Goal: Transaction & Acquisition: Purchase product/service

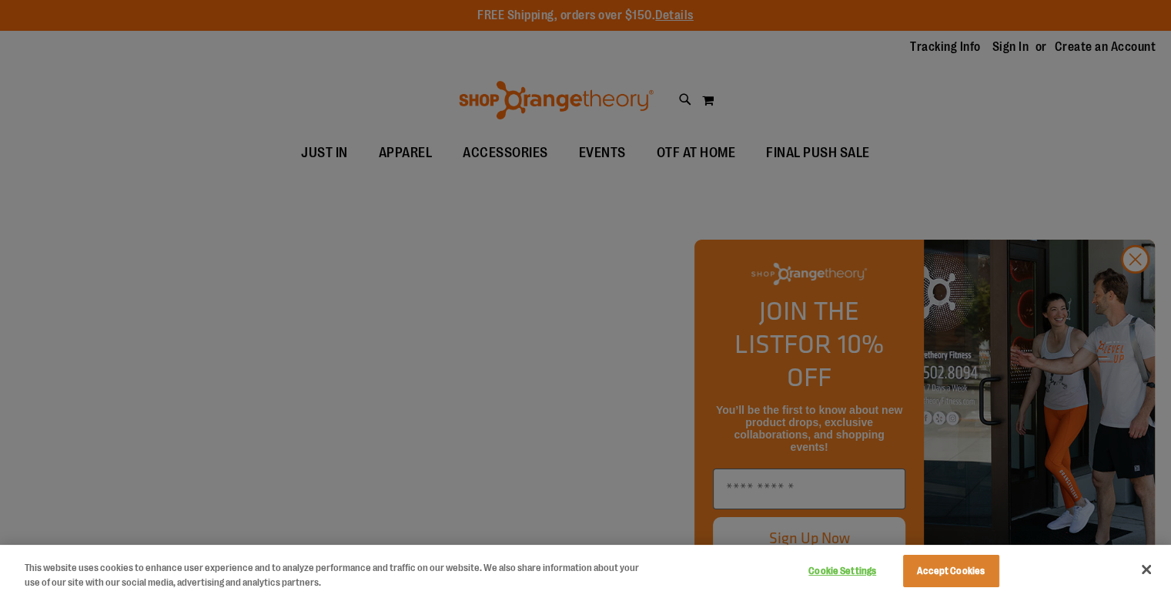
type input "**********"
click at [977, 564] on button "Accept Cookies" at bounding box center [951, 571] width 96 height 32
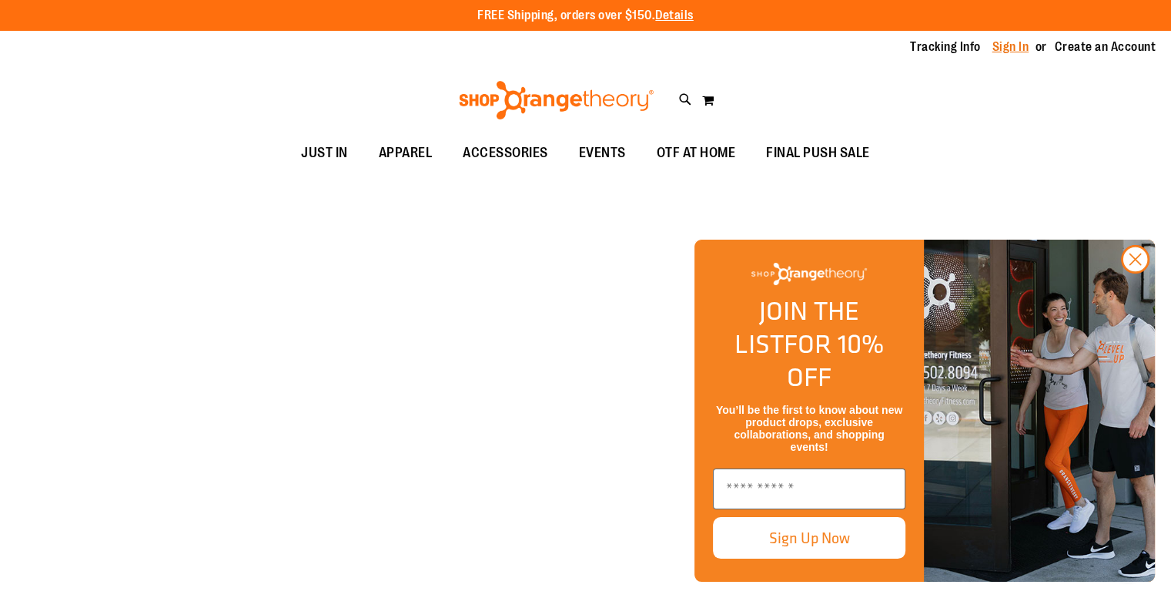
click at [993, 55] on link "Sign In" at bounding box center [1011, 47] width 37 height 17
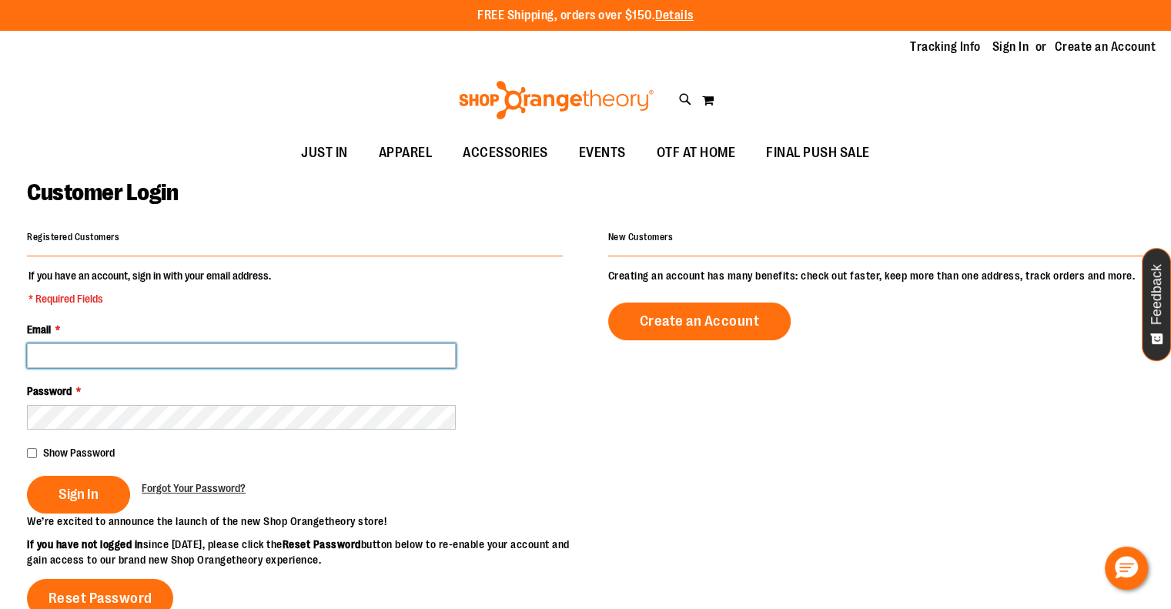
type input "**********"
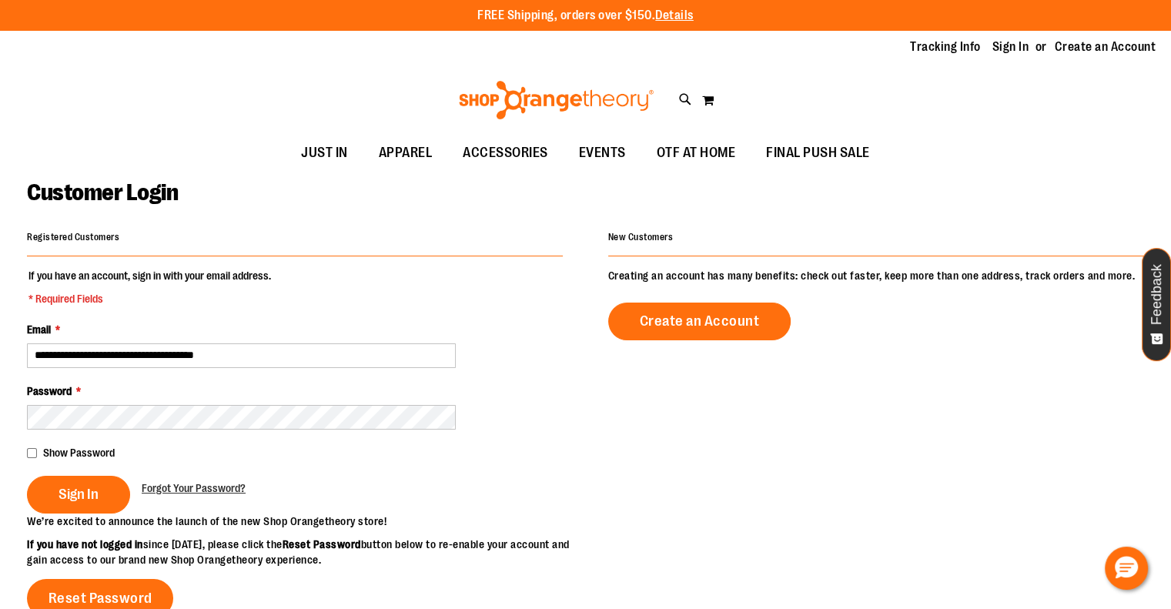
type input "**********"
click at [82, 486] on span "Sign In" at bounding box center [79, 494] width 40 height 17
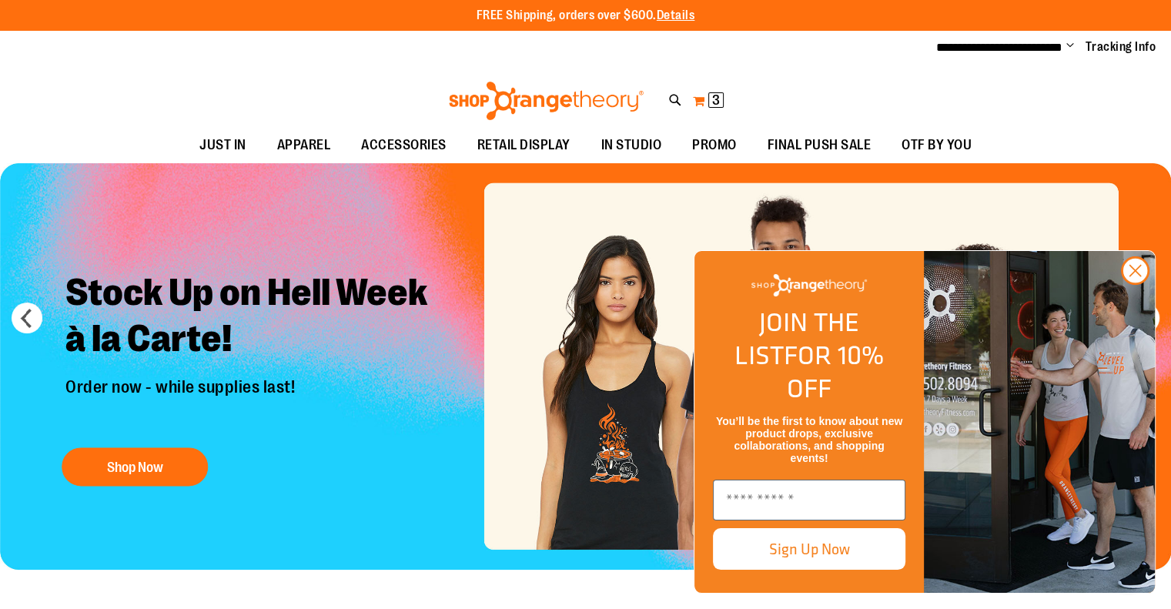
type input "**********"
click at [718, 98] on span "3" at bounding box center [716, 99] width 8 height 15
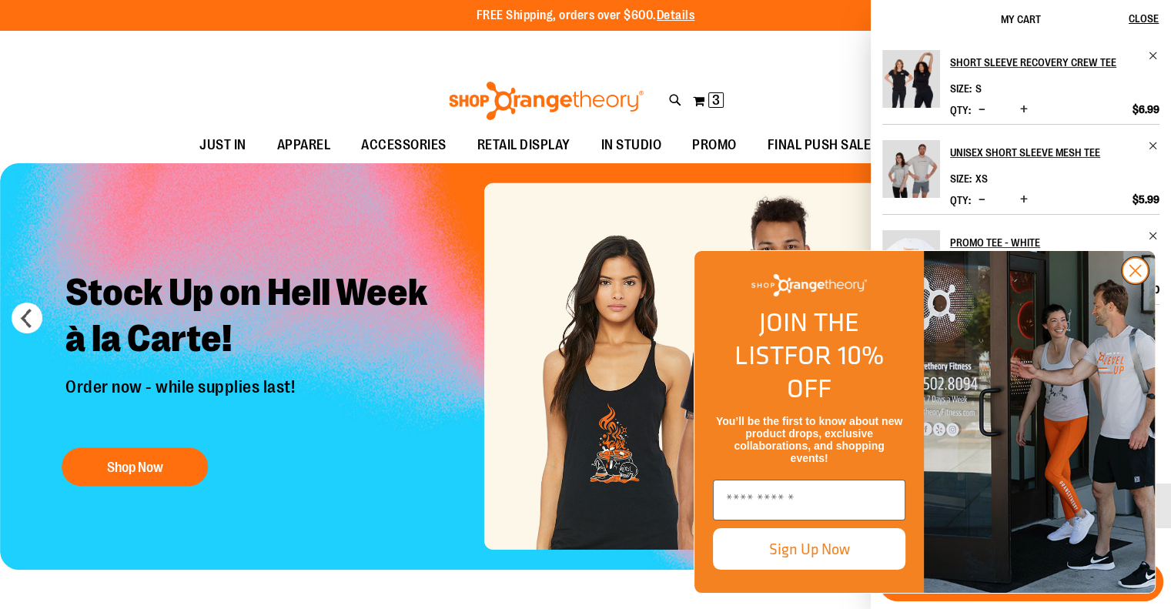
click at [1131, 283] on circle "Close dialog" at bounding box center [1135, 270] width 25 height 25
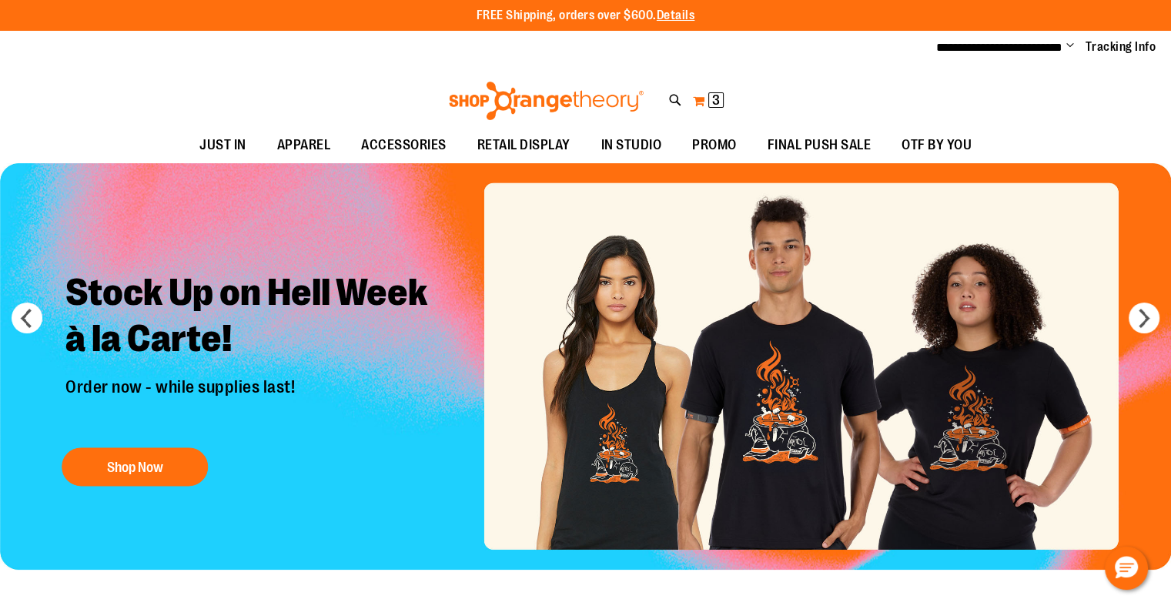
click at [721, 95] on span "3 3 items" at bounding box center [716, 99] width 15 height 15
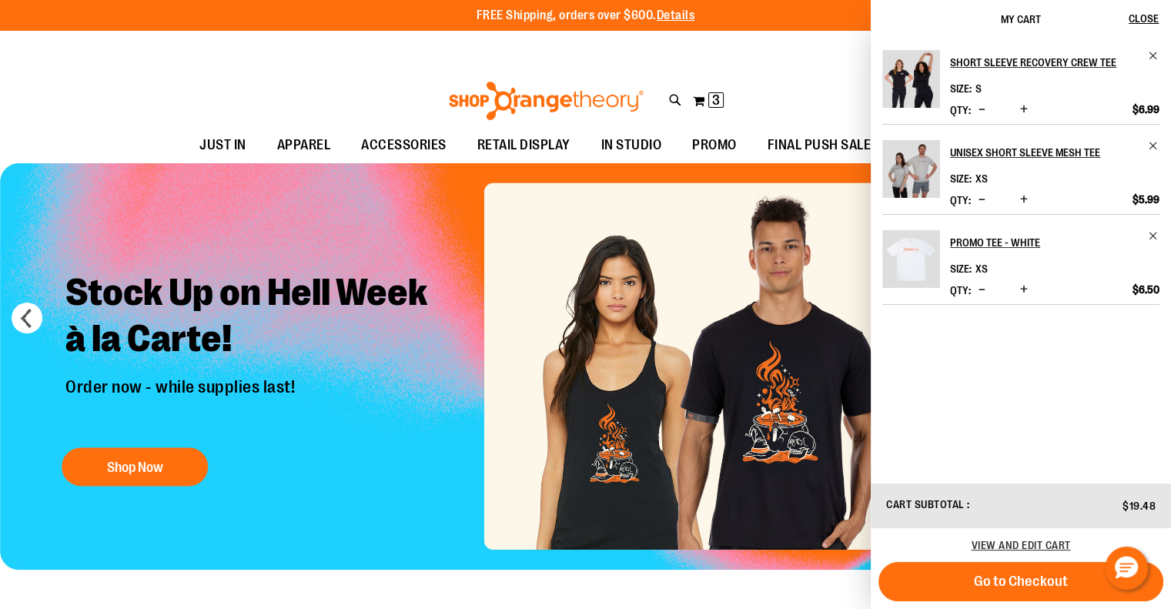
click at [373, 78] on div "Toggle Nav Search Popular Suggestions Advanced Search" at bounding box center [585, 96] width 1171 height 62
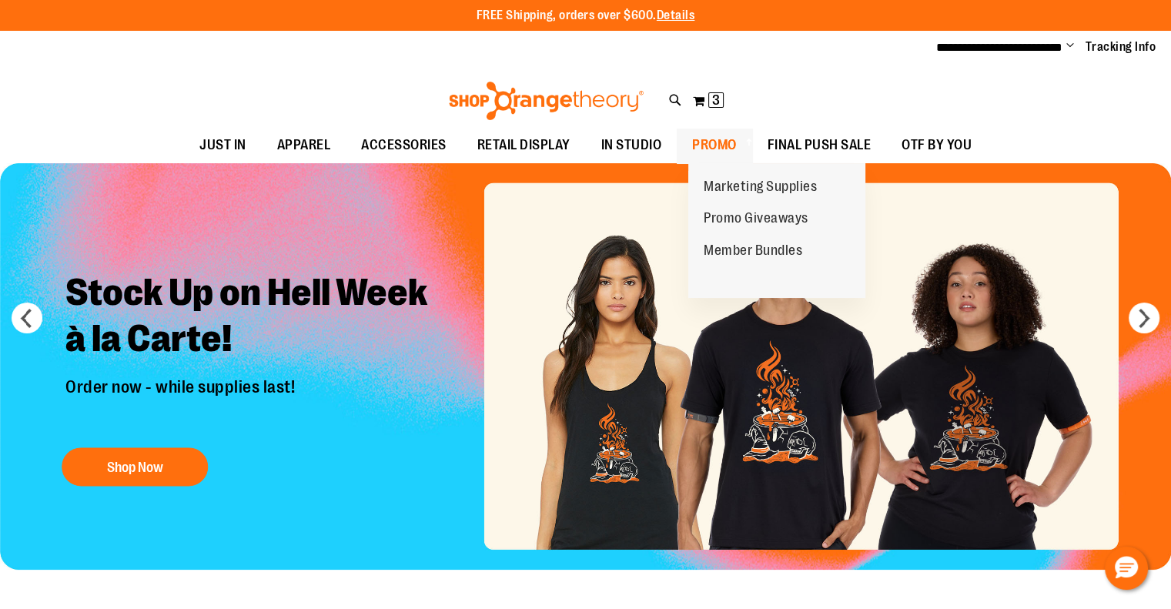
click at [756, 146] on span at bounding box center [747, 142] width 15 height 8
click at [744, 195] on span "Marketing Supplies" at bounding box center [760, 188] width 113 height 19
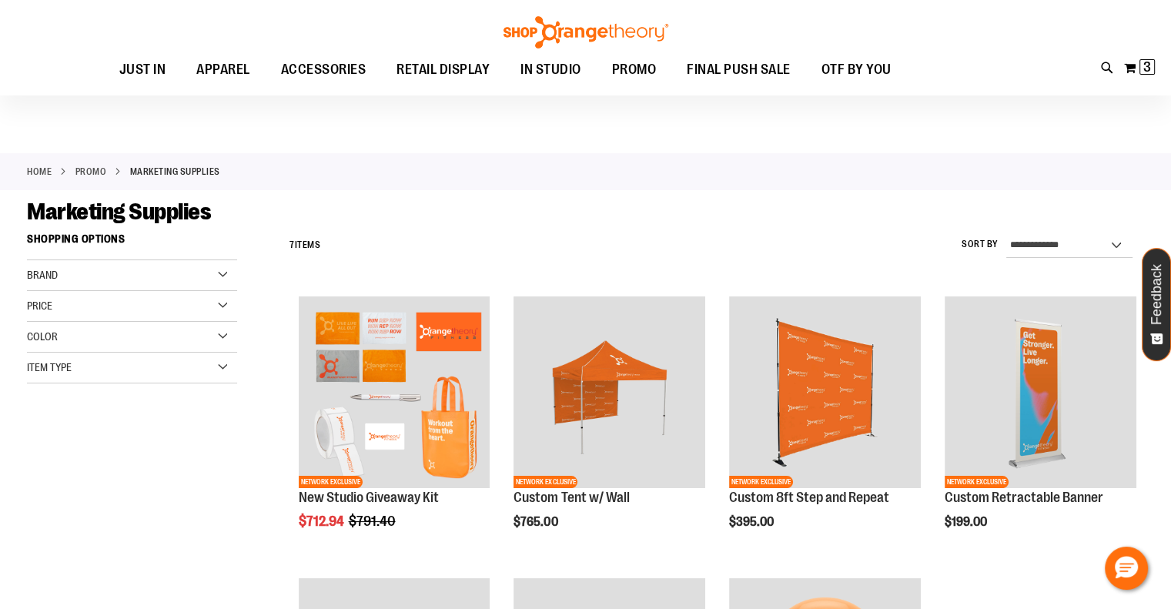
scroll to position [8, 0]
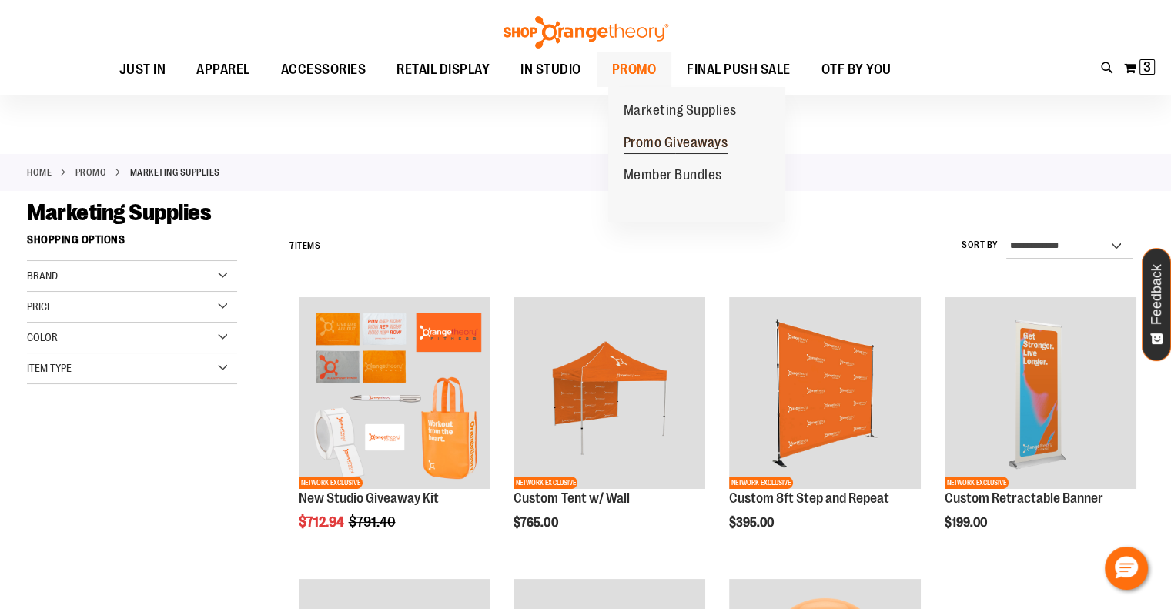
type input "**********"
click at [644, 146] on span "Promo Giveaways" at bounding box center [676, 144] width 105 height 19
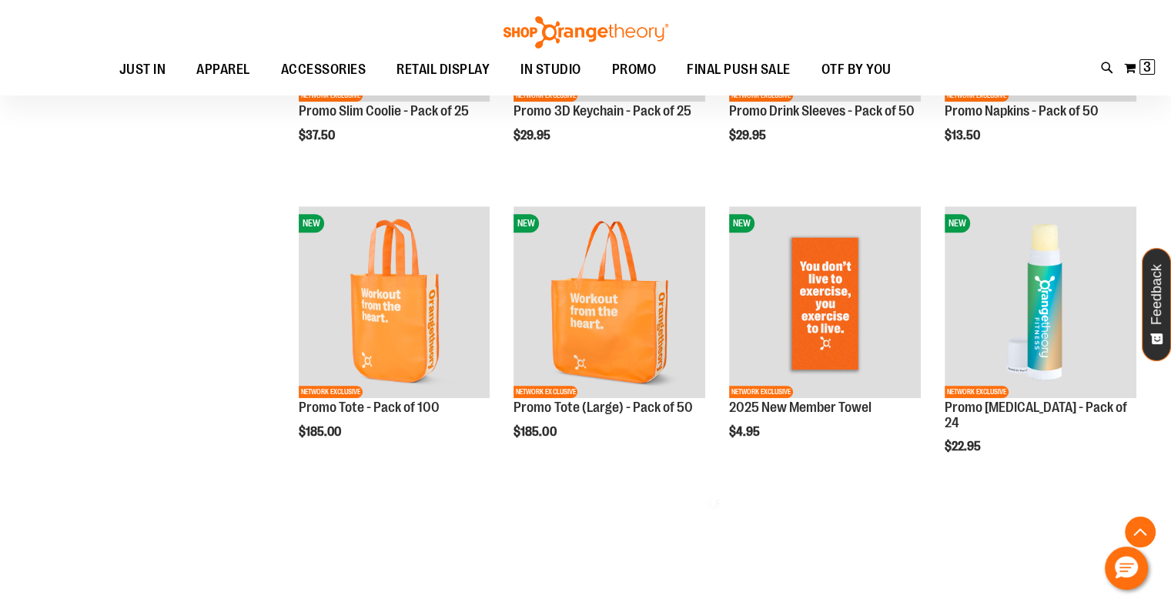
scroll to position [715, 0]
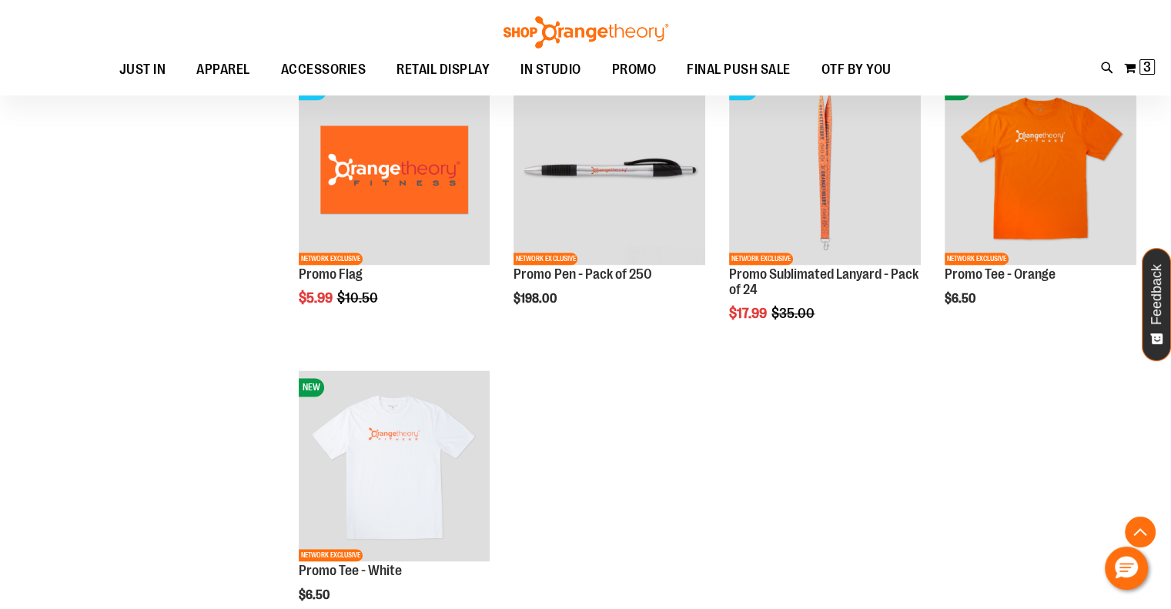
scroll to position [2009, 0]
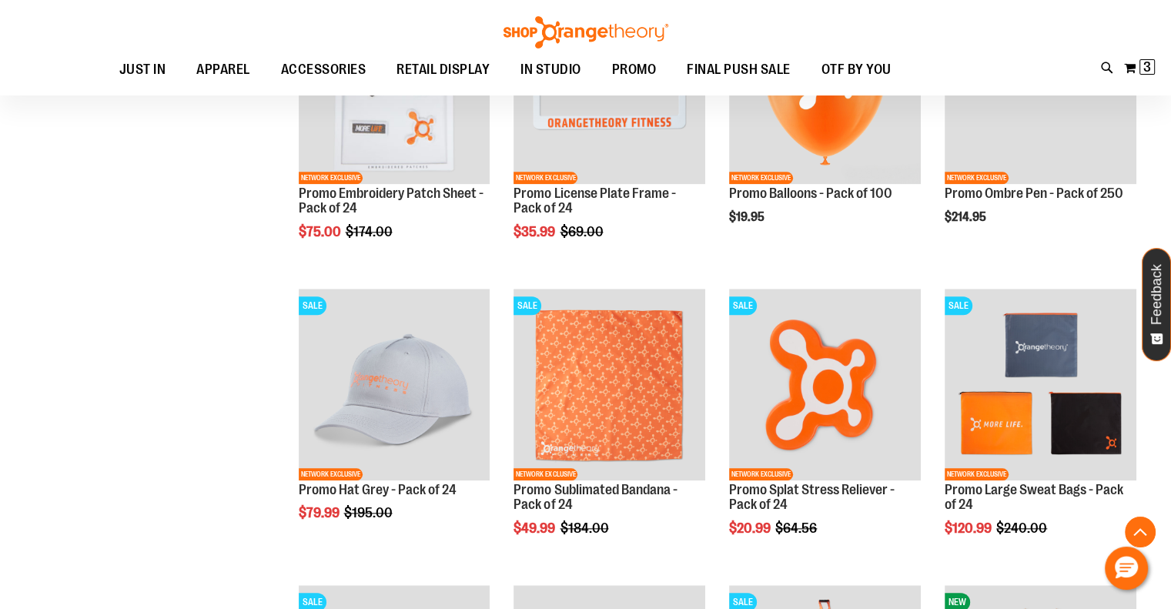
scroll to position [1497, 0]
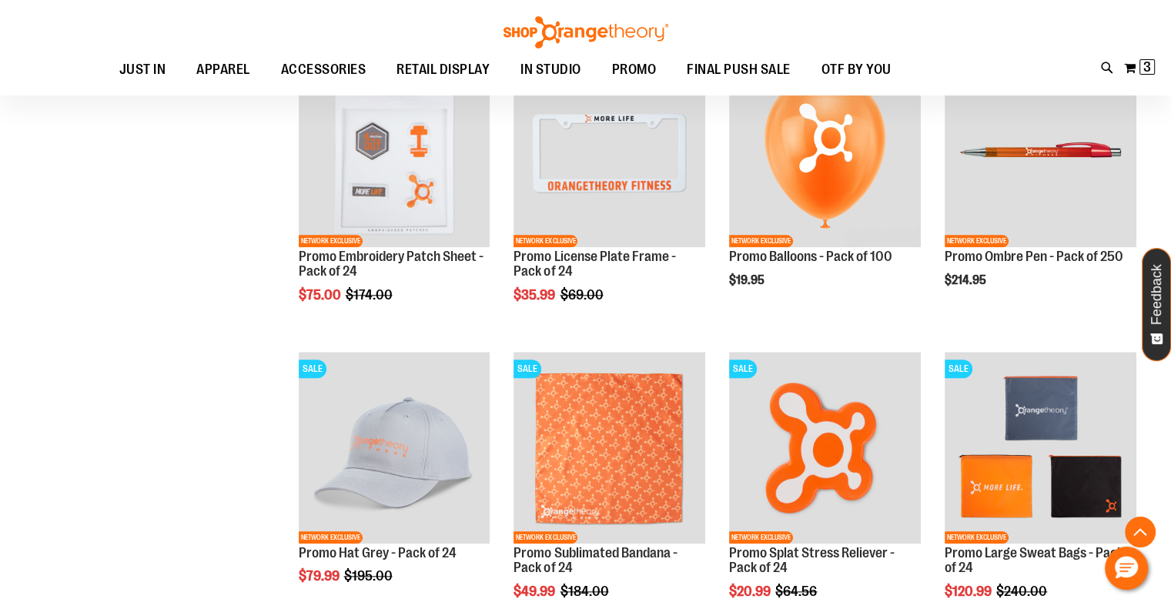
scroll to position [1405, 0]
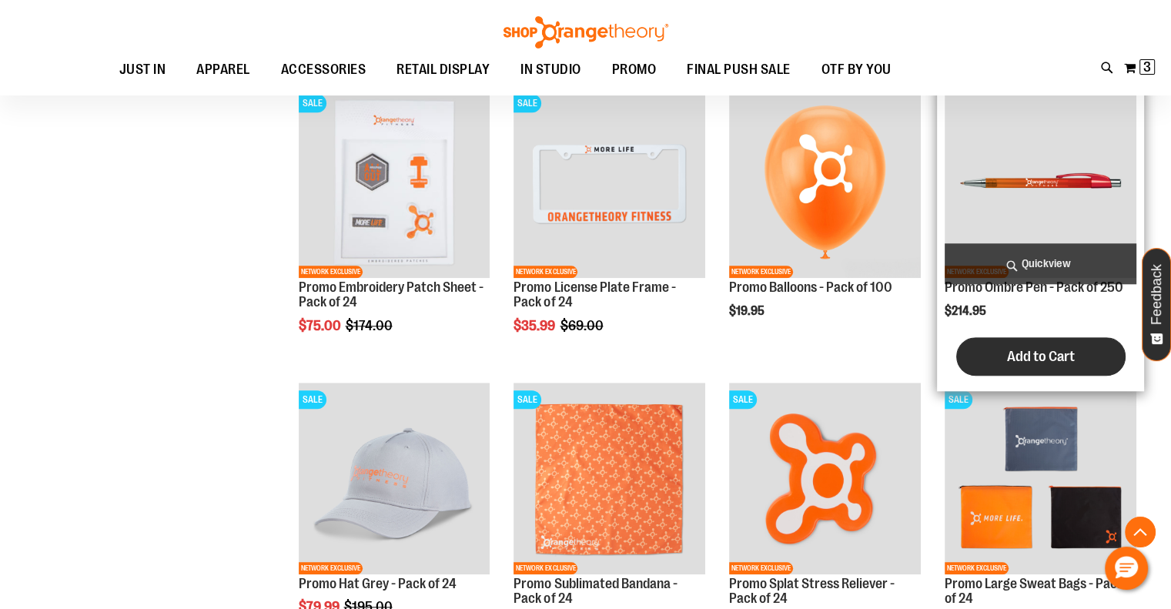
type input "**********"
click at [980, 374] on button "Add to Cart" at bounding box center [1041, 356] width 169 height 39
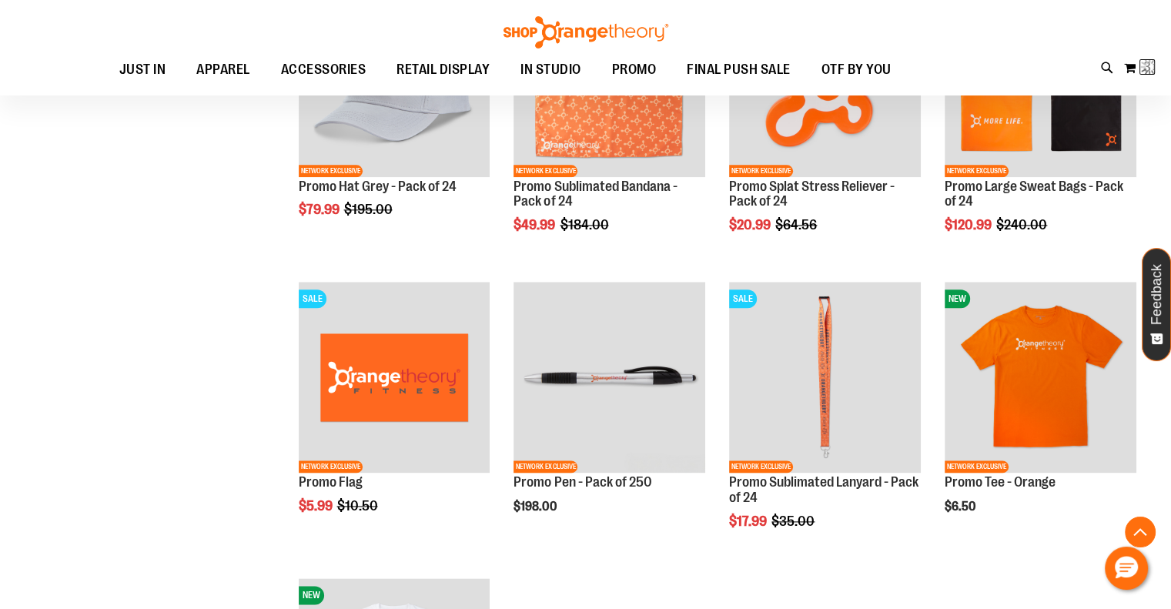
scroll to position [1802, 0]
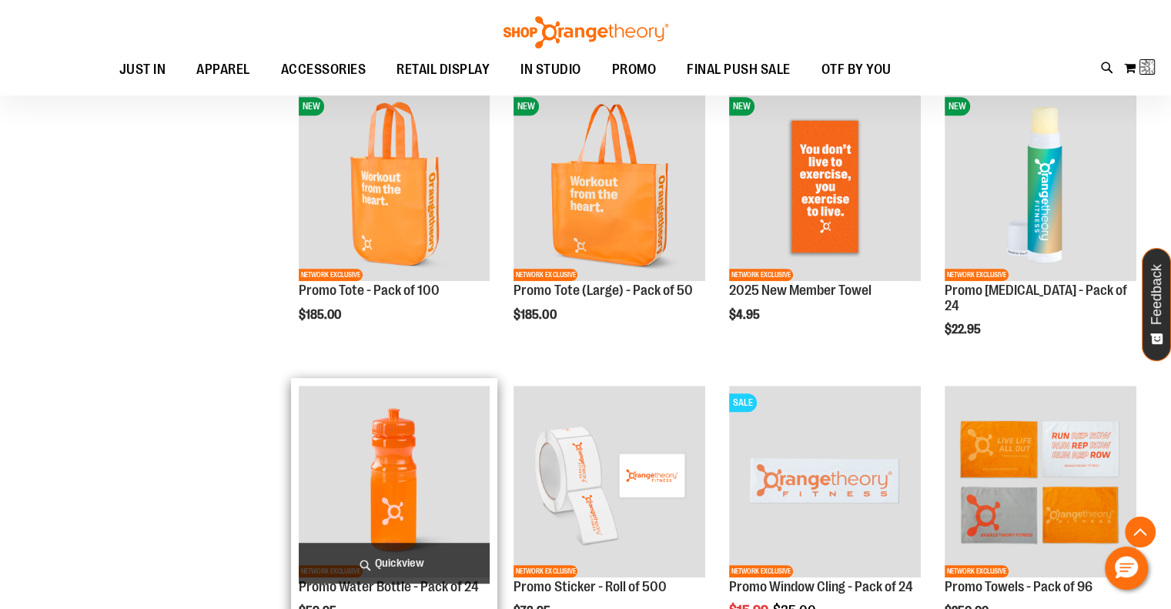
scroll to position [799, 0]
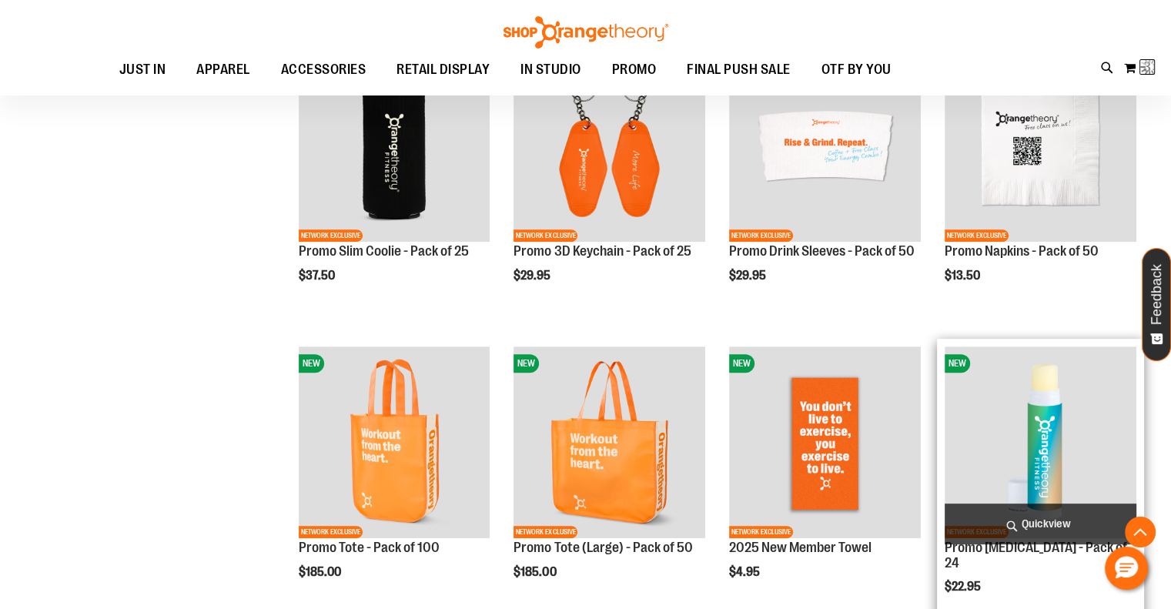
scroll to position [632, 0]
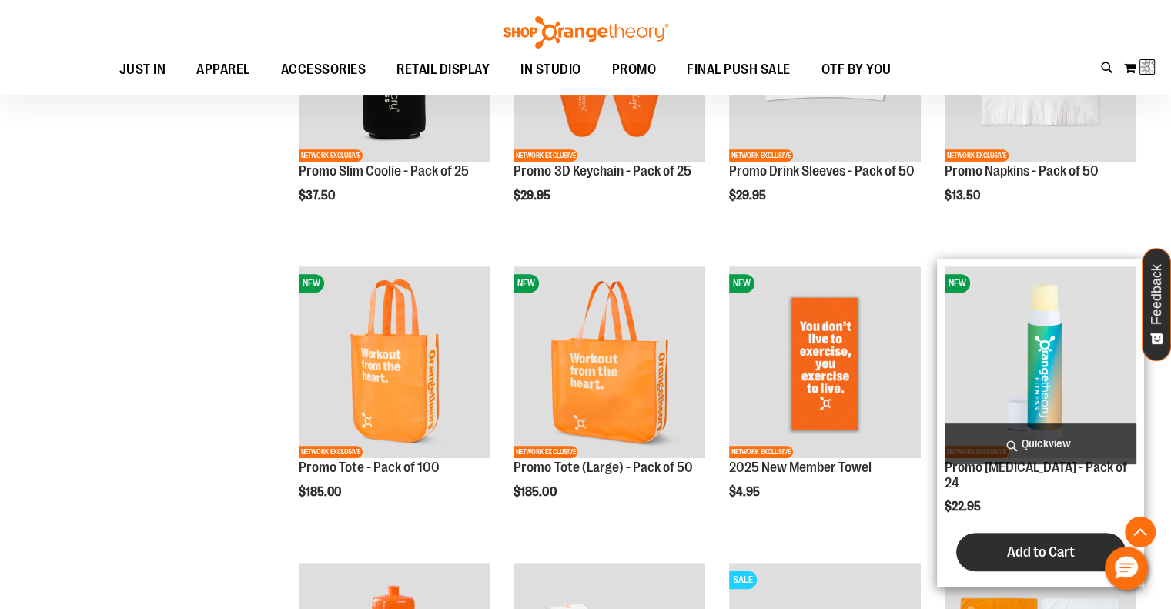
click at [1017, 544] on span "Add to Cart" at bounding box center [1041, 552] width 68 height 17
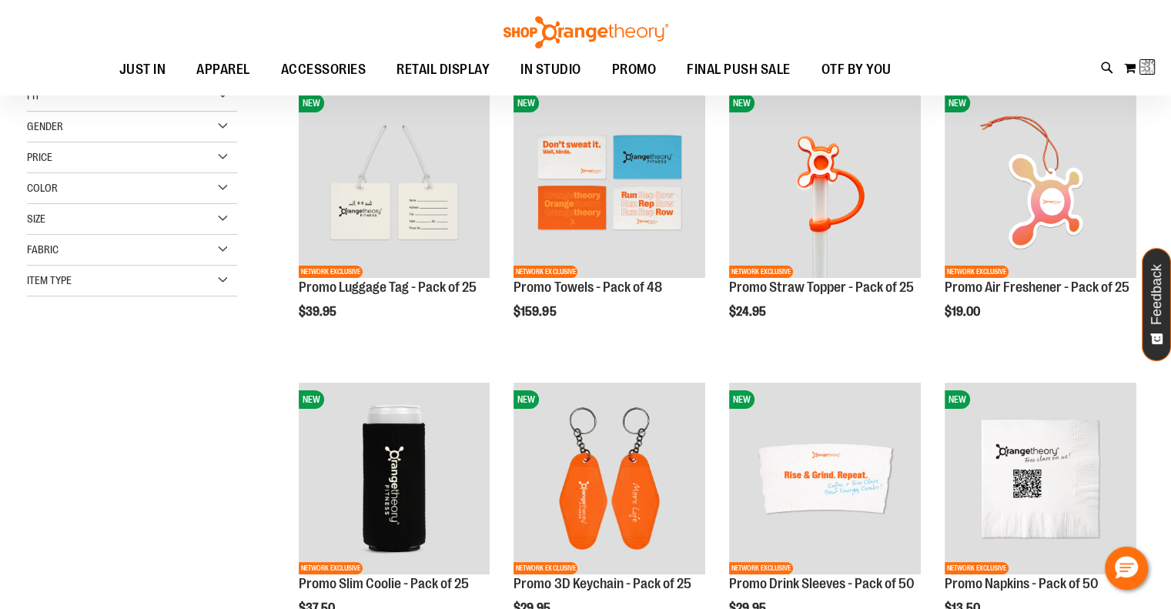
scroll to position [197, 0]
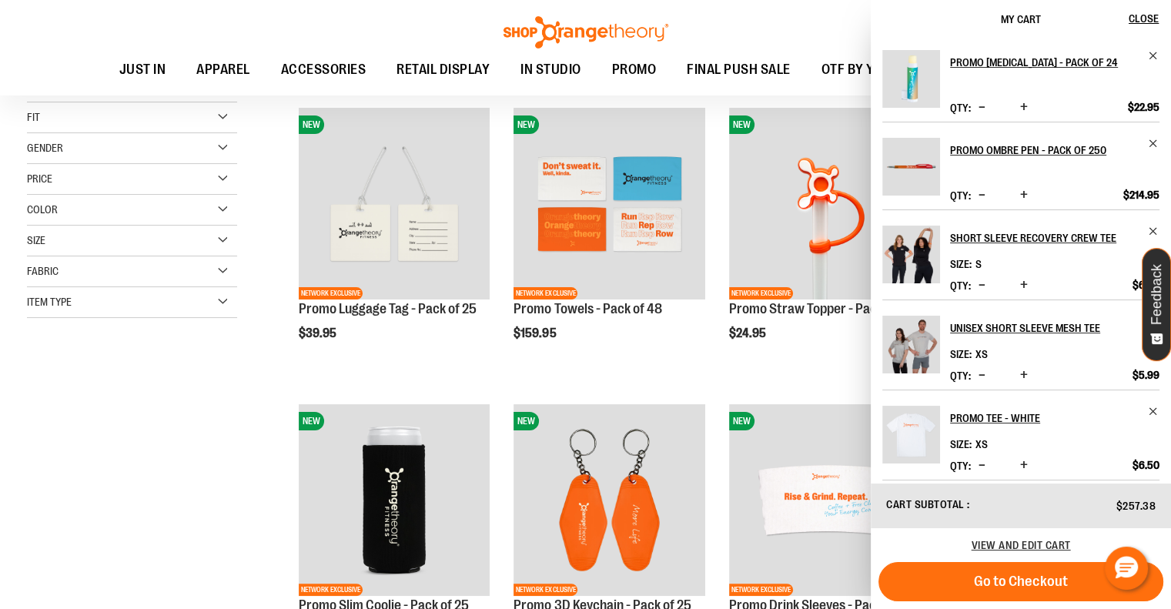
scroll to position [859, 0]
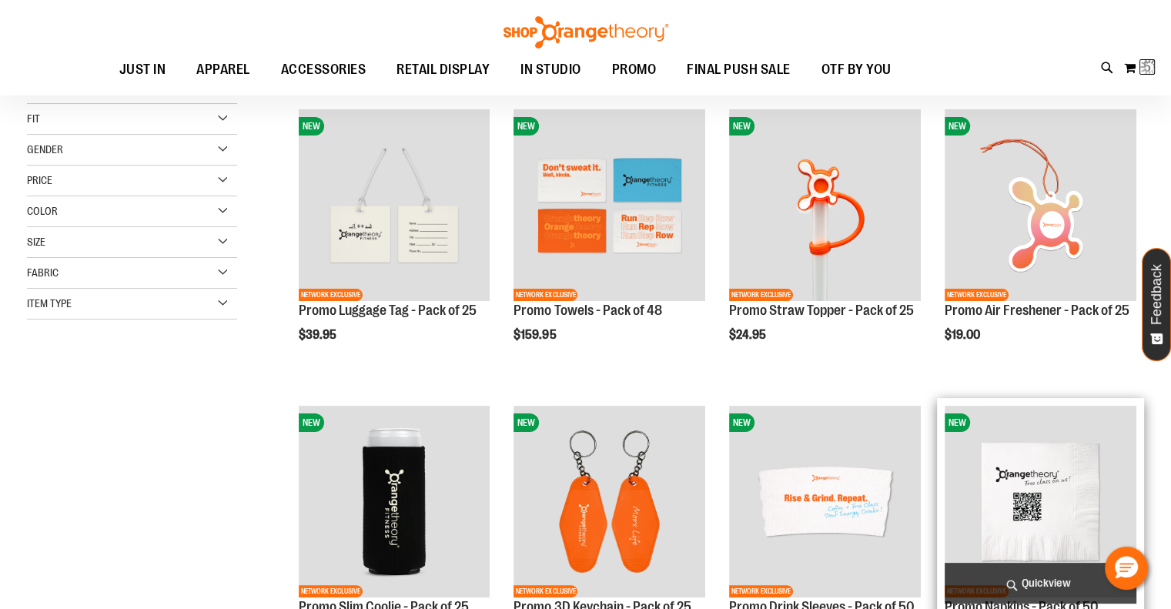
scroll to position [126, 0]
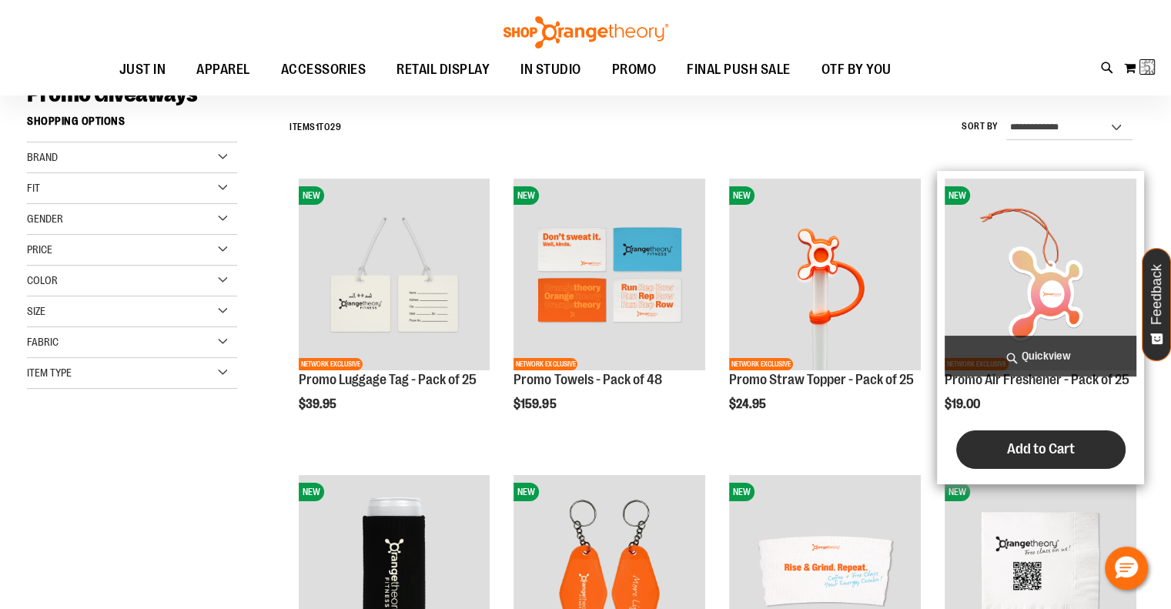
click at [1020, 457] on span "Add to Cart" at bounding box center [1041, 449] width 68 height 17
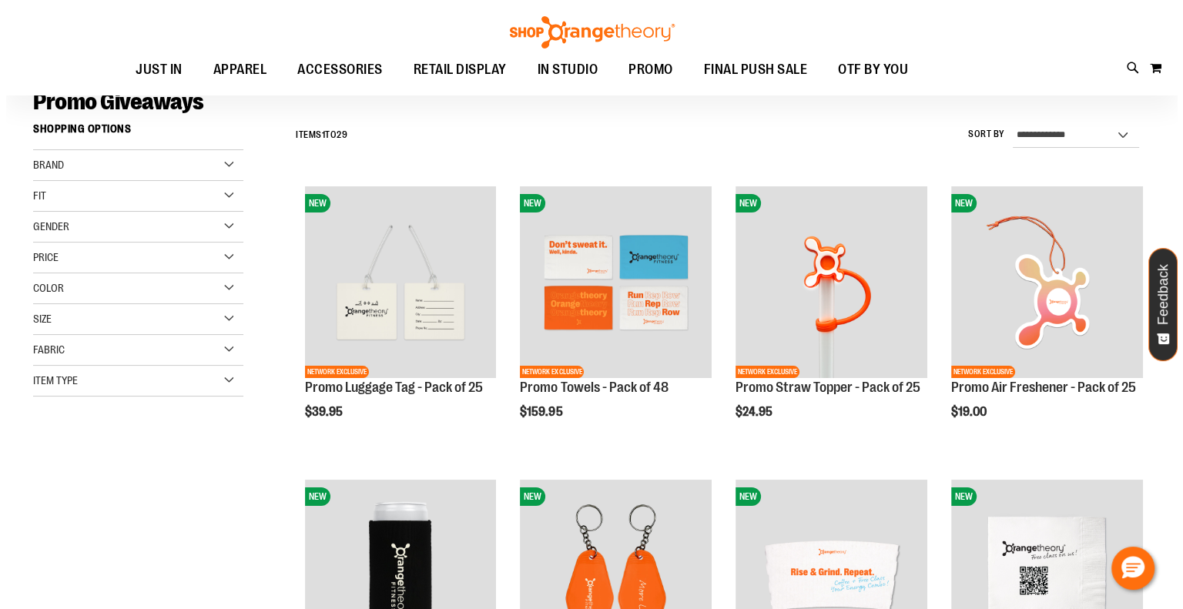
scroll to position [126, 0]
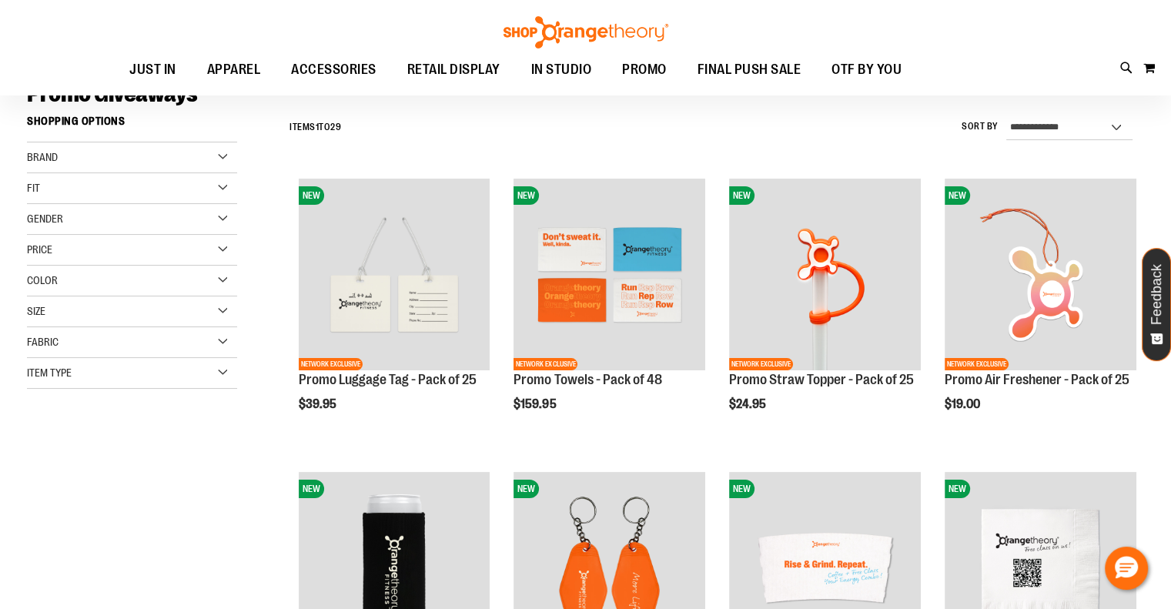
type input "**********"
click at [1130, 72] on icon at bounding box center [1127, 68] width 13 height 18
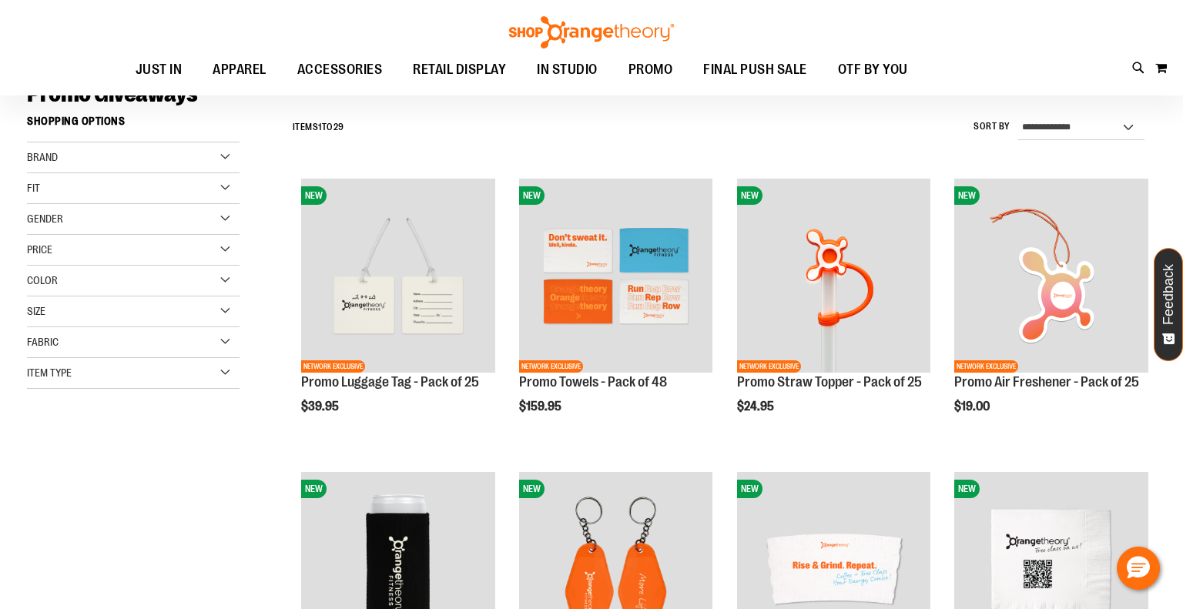
click at [1168, 15] on link at bounding box center [1164, 24] width 24 height 33
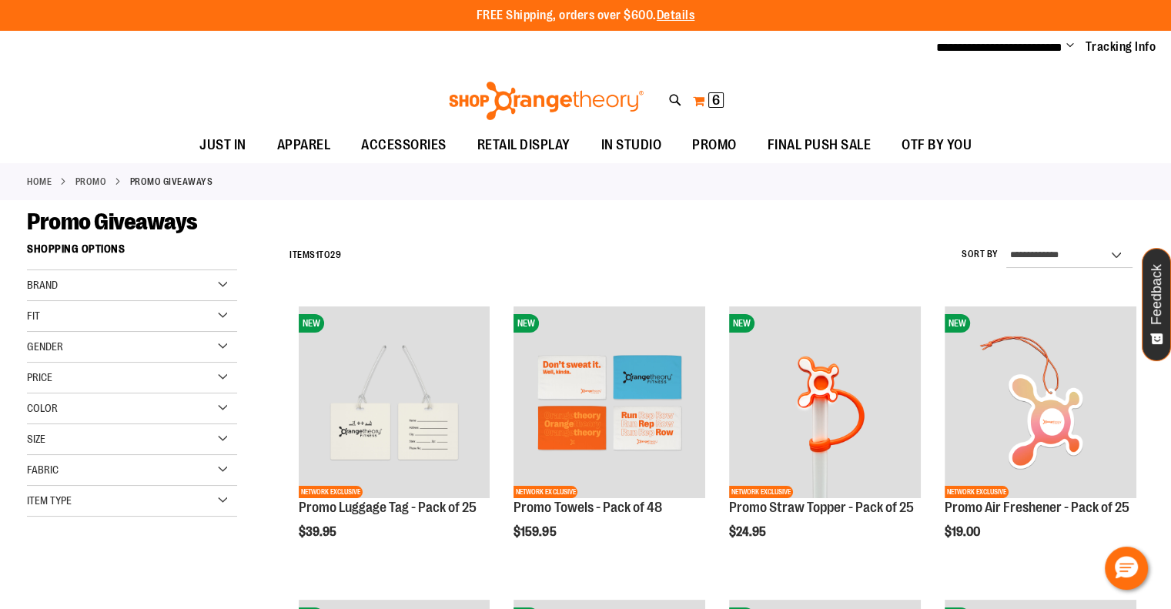
click at [710, 98] on span "6 6 items" at bounding box center [716, 99] width 15 height 15
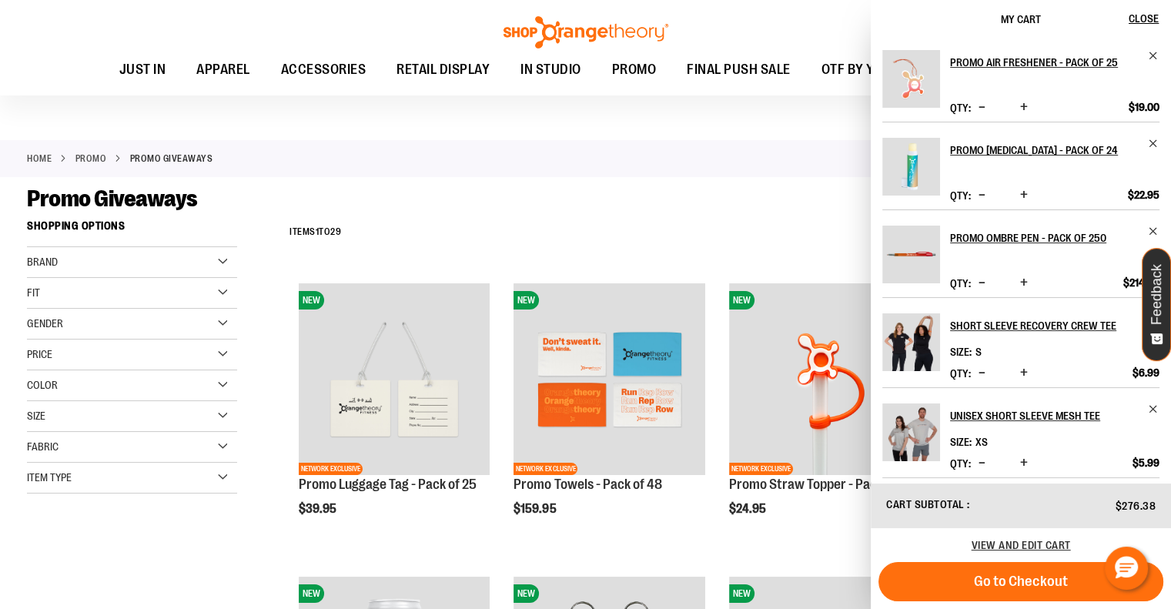
click at [1028, 203] on span "Increase product quantity" at bounding box center [1024, 194] width 8 height 15
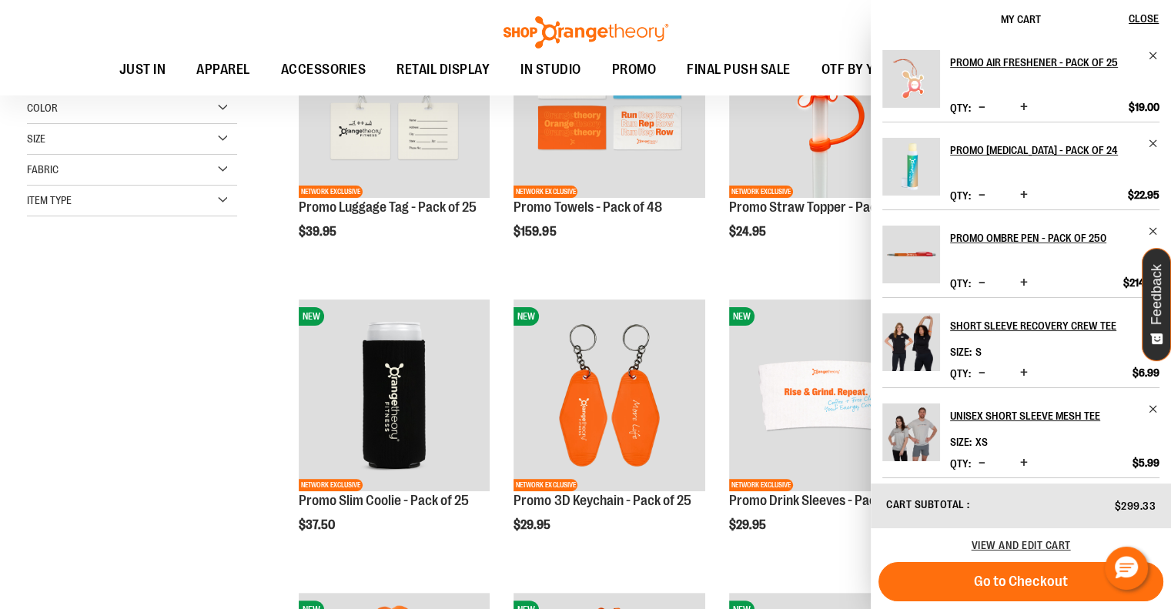
scroll to position [317, 0]
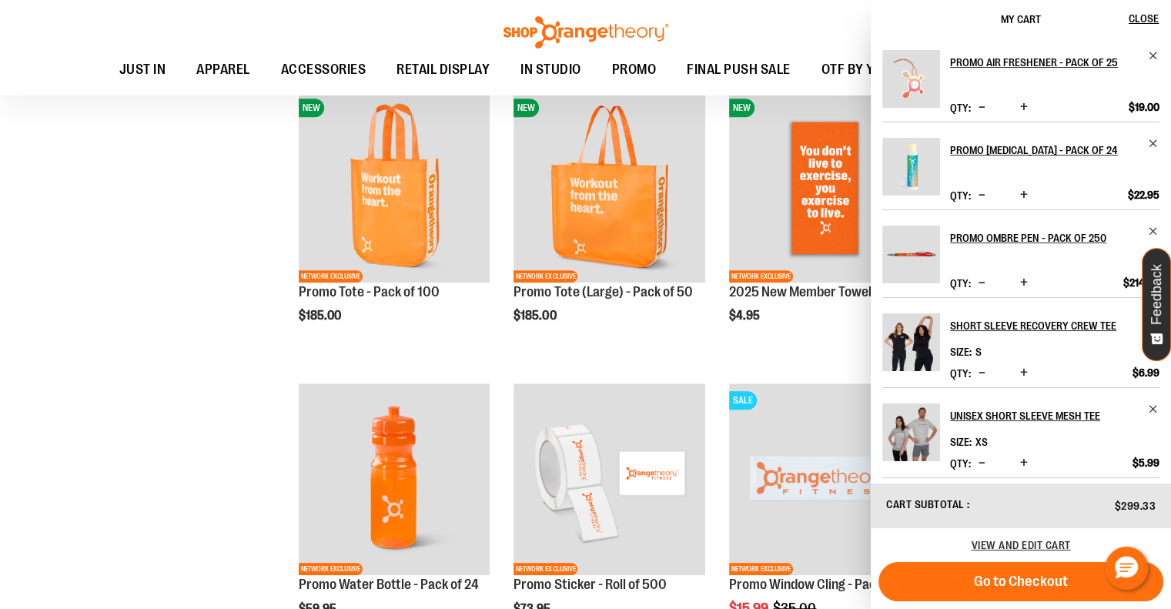
scroll to position [801, 0]
click at [231, 357] on div "**********" at bounding box center [585, 390] width 1117 height 1915
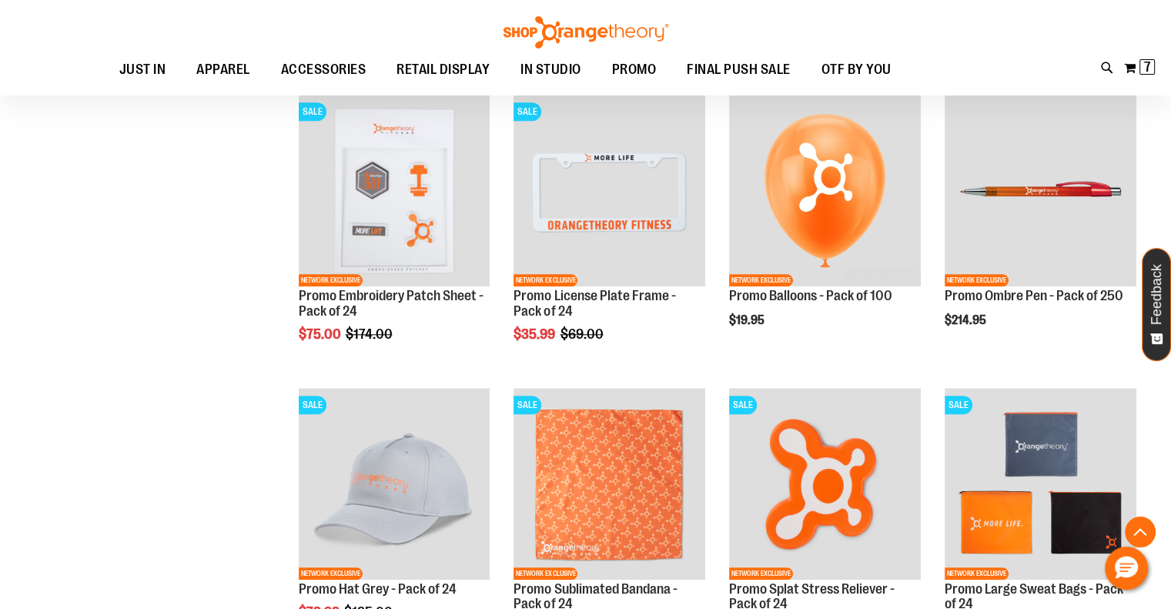
scroll to position [1383, 0]
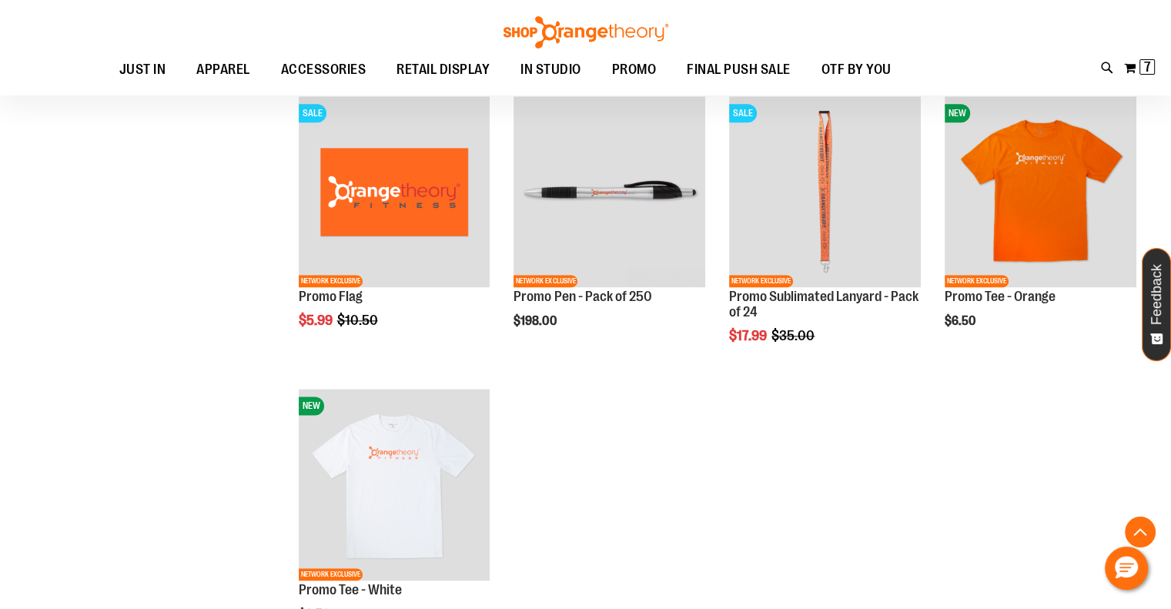
scroll to position [1968, 0]
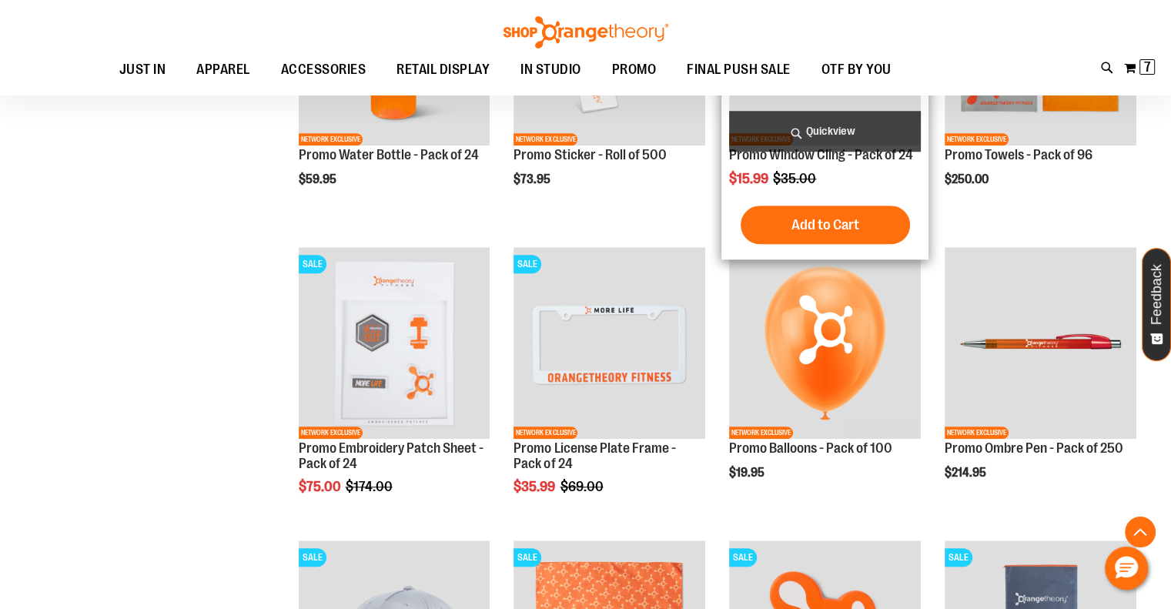
scroll to position [1226, 0]
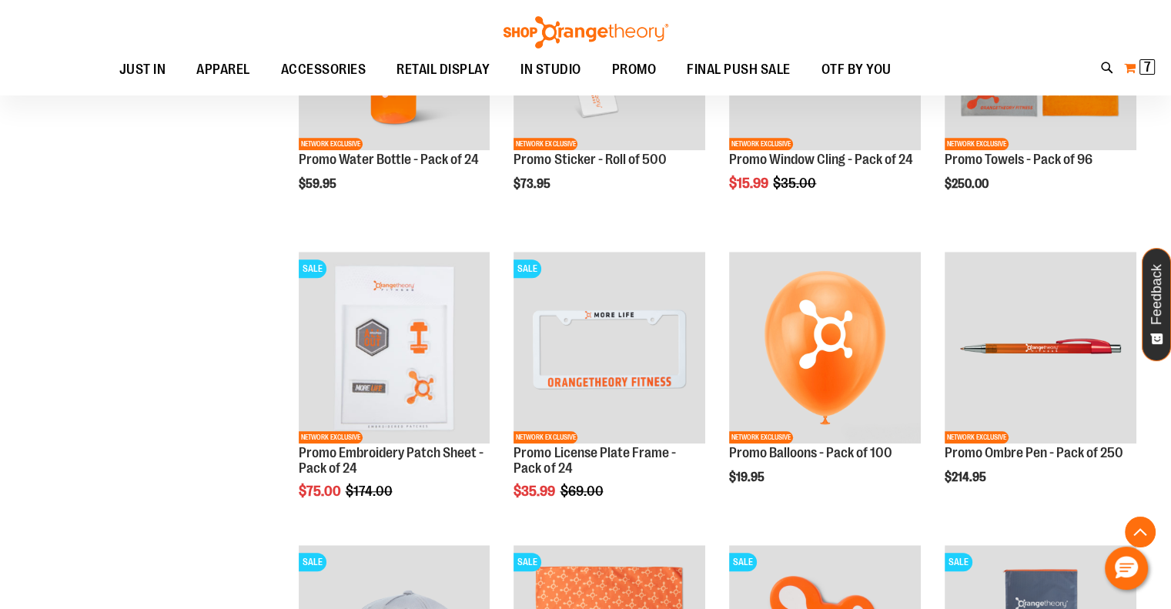
click at [1147, 63] on span "7" at bounding box center [1147, 66] width 7 height 15
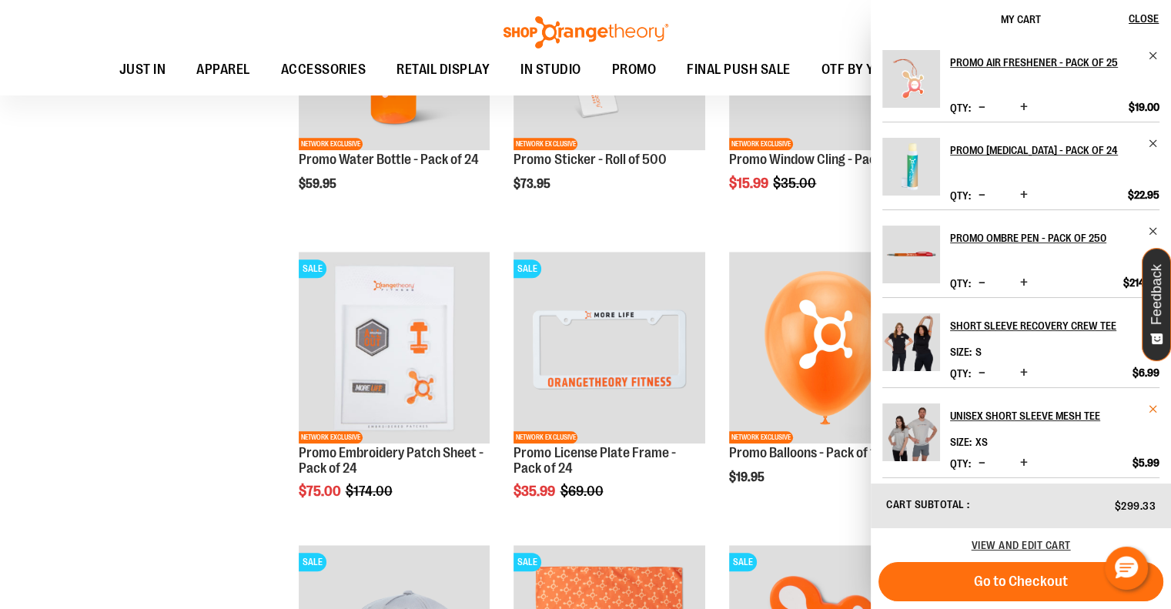
click at [1150, 415] on span "Remove item" at bounding box center [1154, 410] width 12 height 12
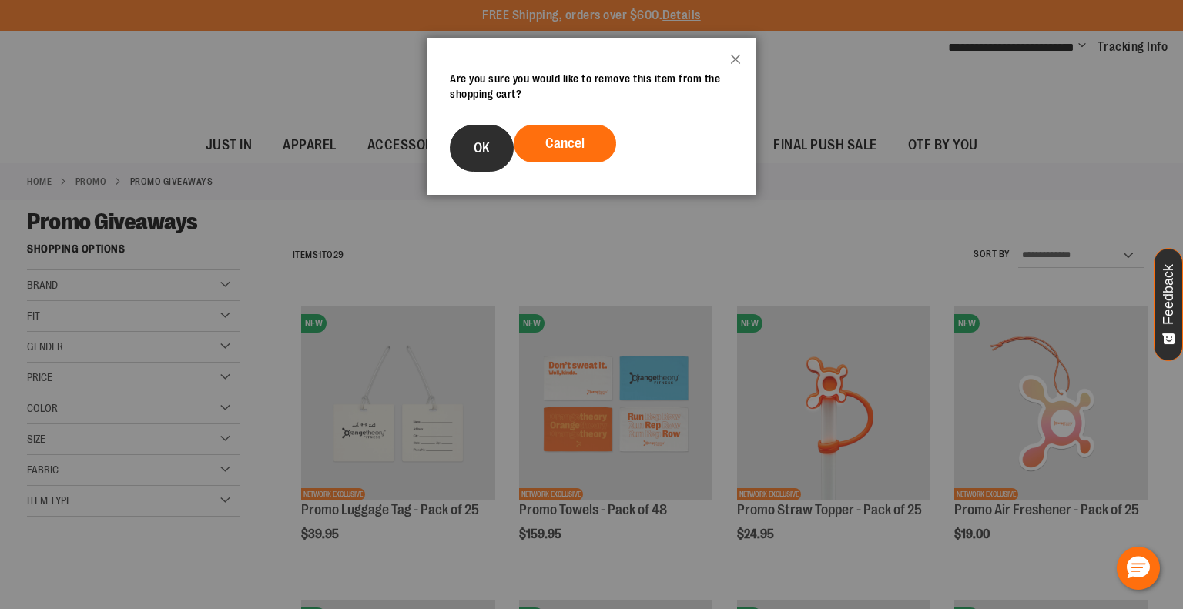
click at [497, 142] on button "OK" at bounding box center [482, 148] width 64 height 47
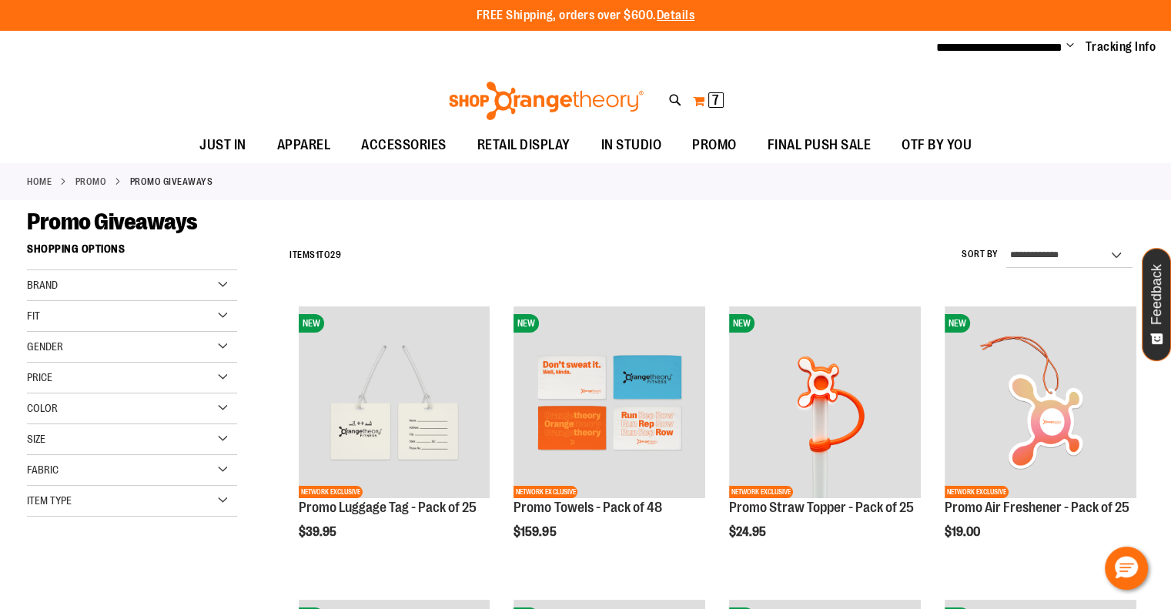
click at [722, 104] on span "7 7 items" at bounding box center [716, 99] width 15 height 15
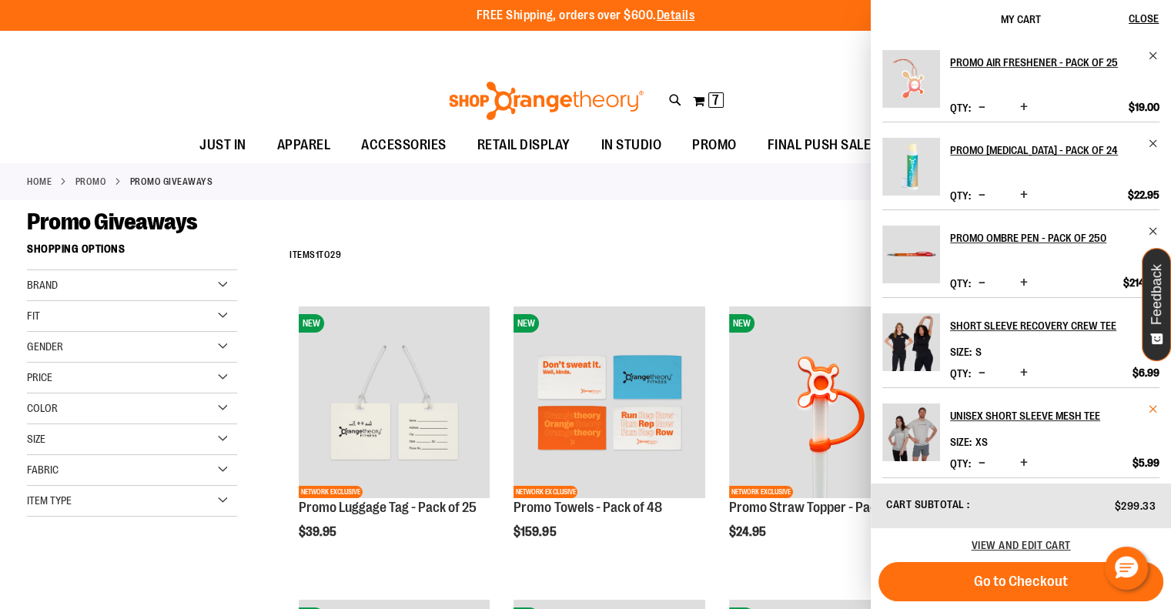
click at [1148, 415] on span "Remove item" at bounding box center [1154, 410] width 12 height 12
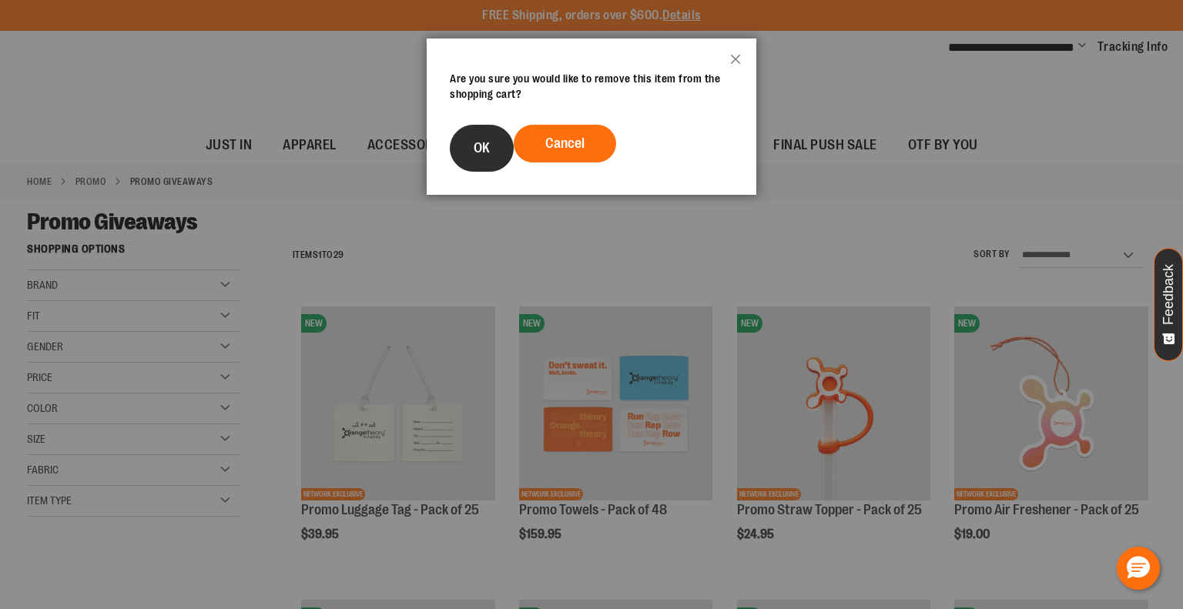
click at [465, 157] on button "OK" at bounding box center [482, 148] width 64 height 47
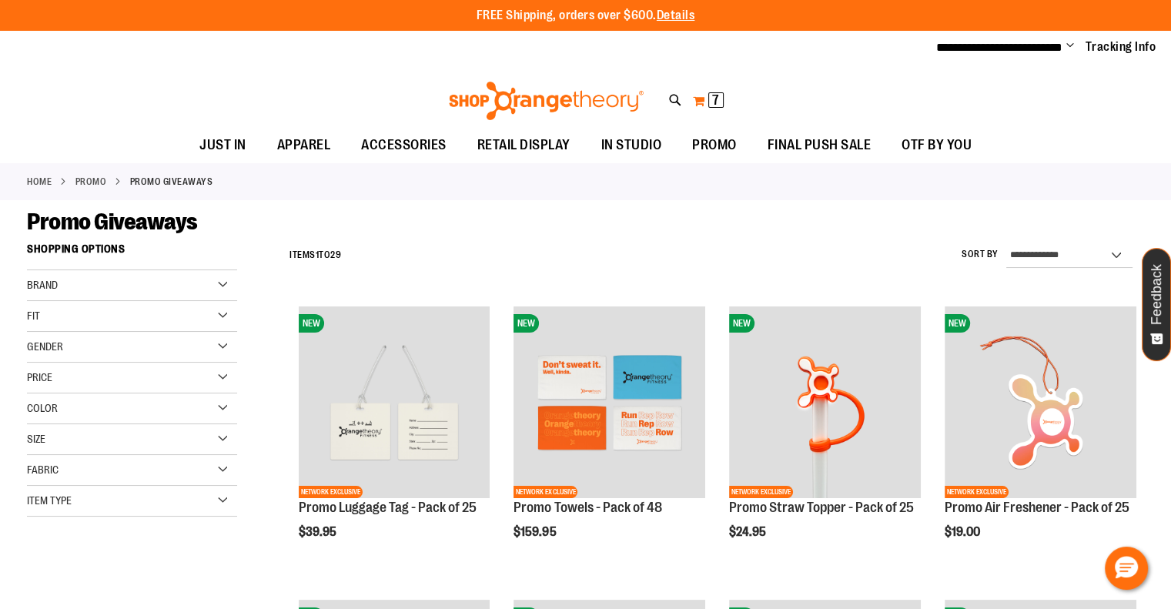
click at [709, 101] on span "7 7 items" at bounding box center [716, 99] width 15 height 15
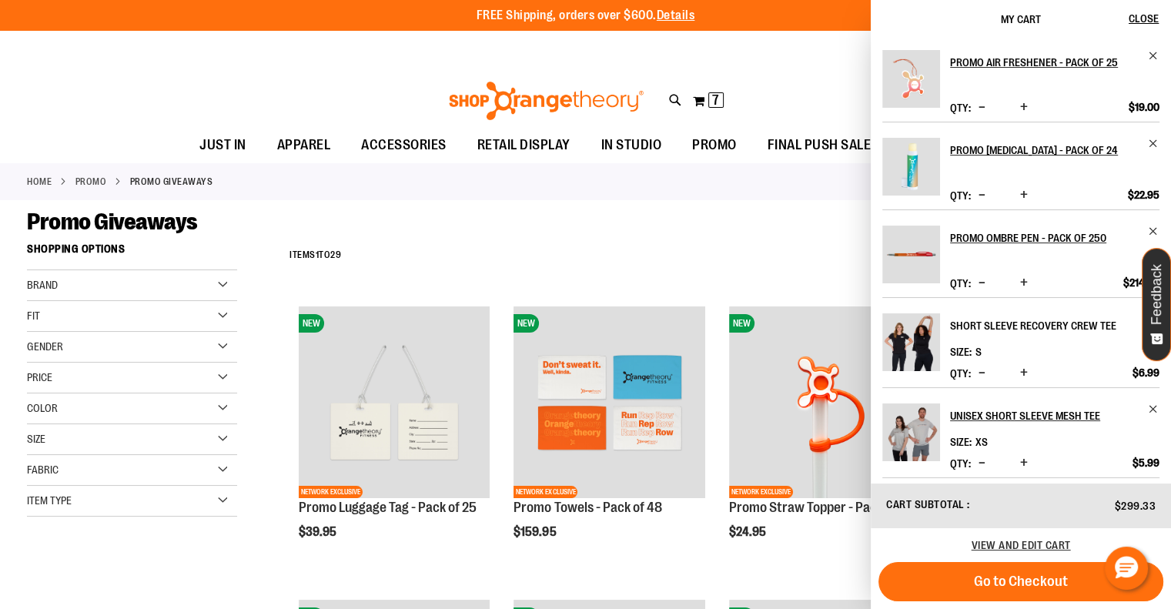
scroll to position [148, 0]
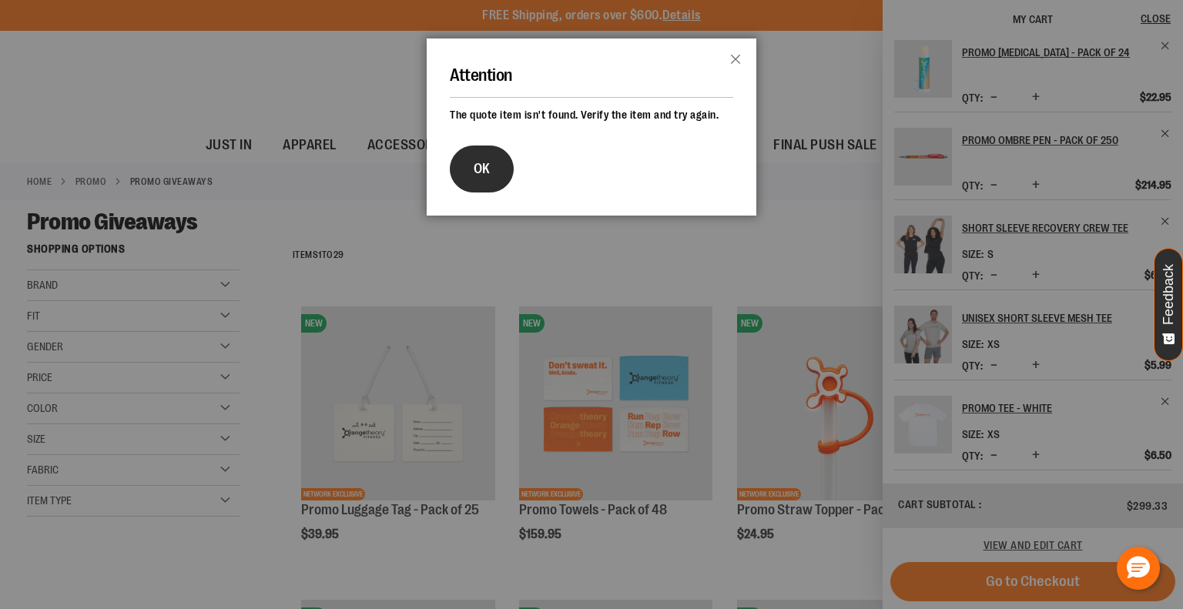
click at [501, 166] on button "OK" at bounding box center [482, 169] width 64 height 47
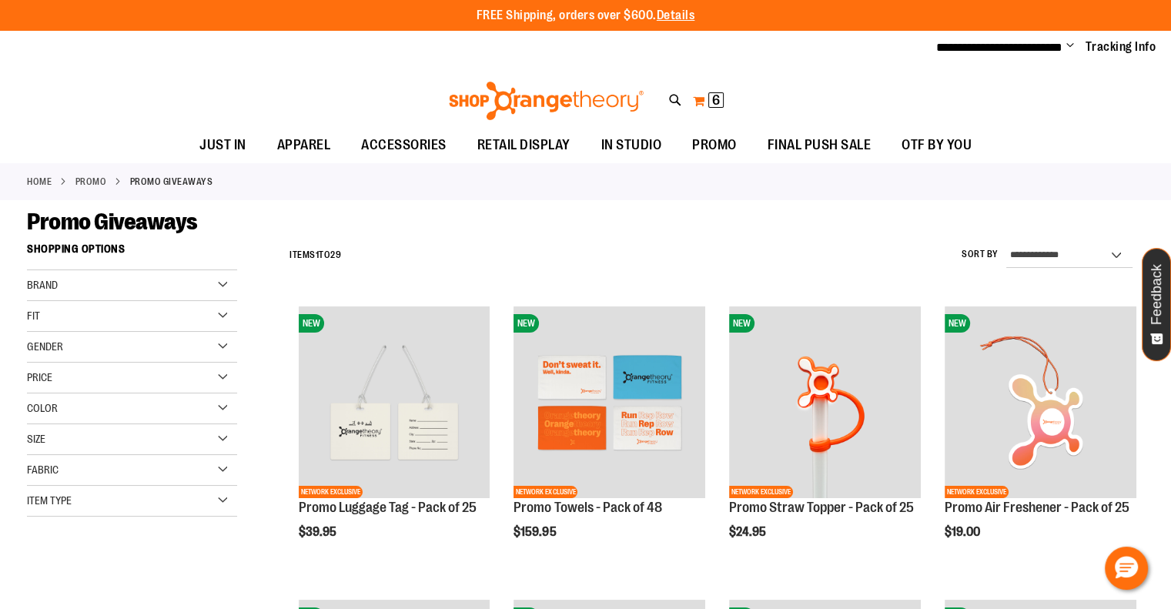
click at [692, 93] on button "My Cart 6 6 items" at bounding box center [708, 101] width 32 height 25
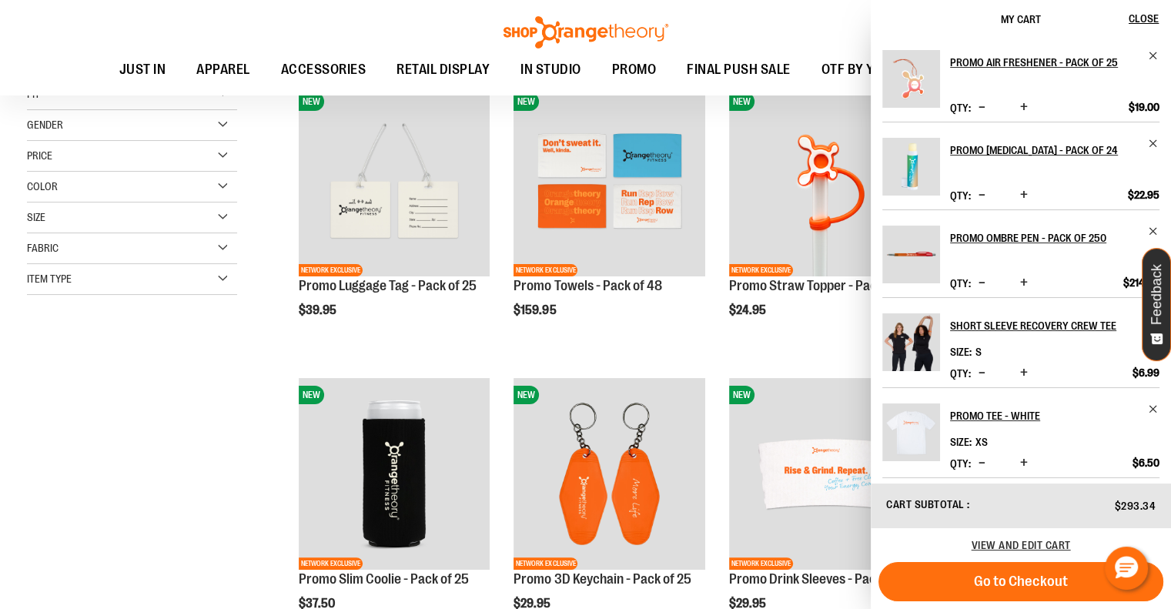
scroll to position [222, 0]
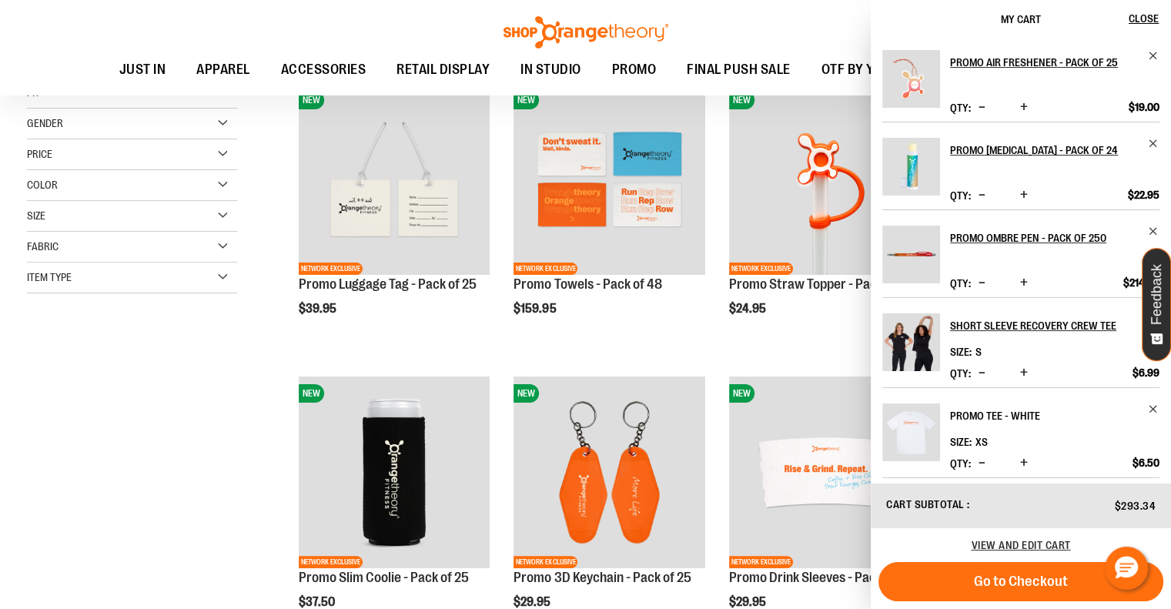
click at [1151, 428] on link "Promo Tee - White" at bounding box center [1054, 416] width 209 height 25
click at [1152, 415] on span "Remove item" at bounding box center [1154, 410] width 12 height 12
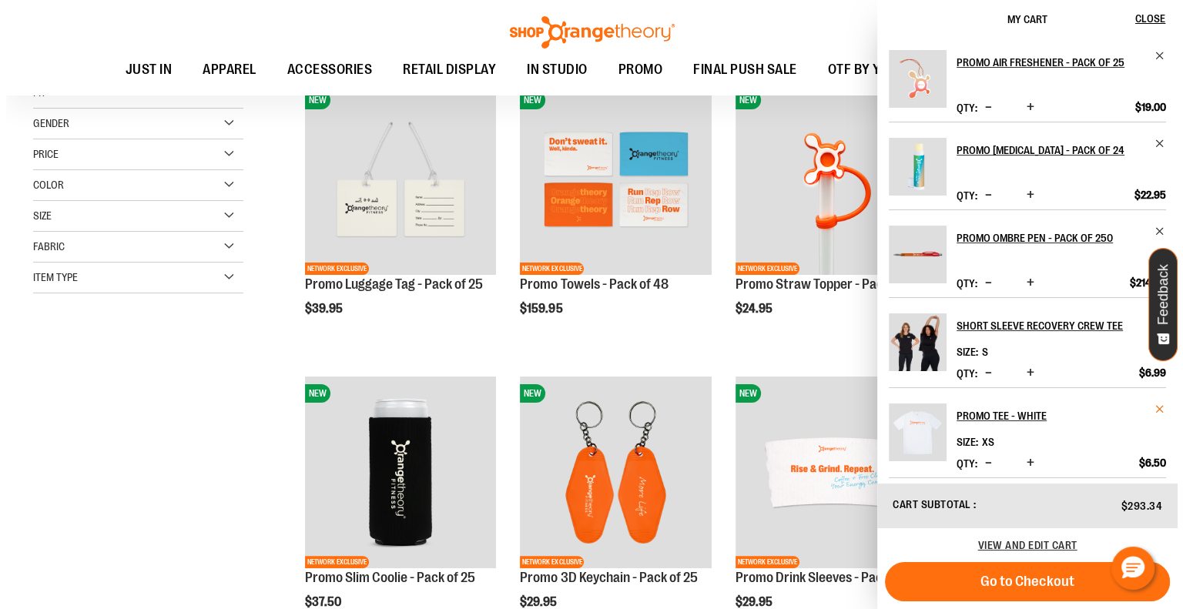
scroll to position [0, 0]
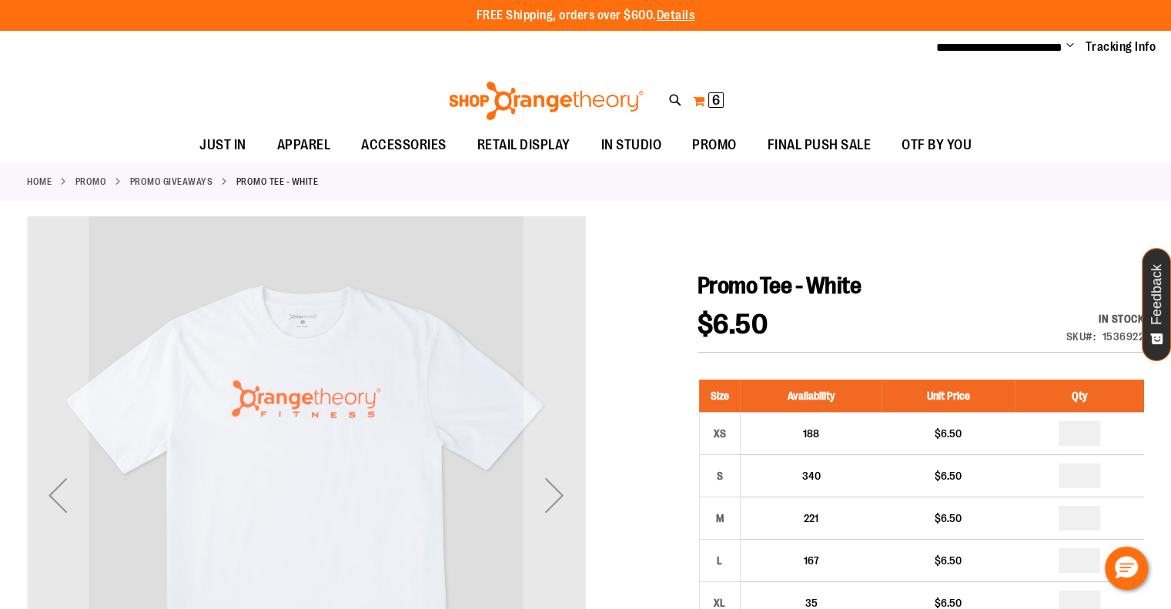
type input "**********"
click at [707, 104] on button "My Cart 6 6 items" at bounding box center [708, 101] width 32 height 25
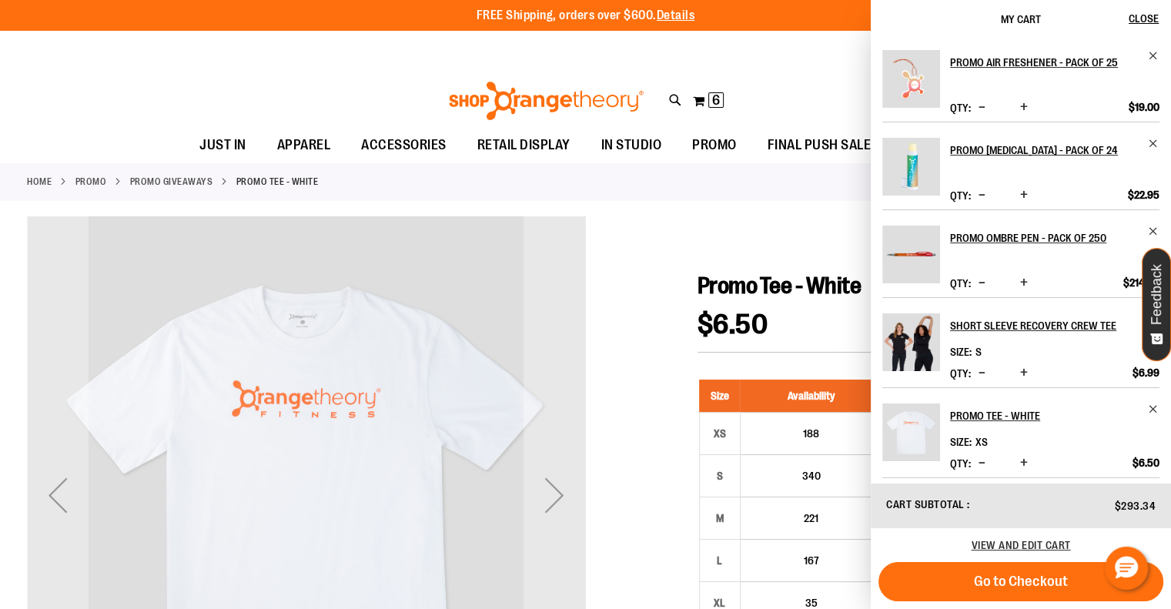
click at [1145, 452] on li "Promo Tee - White Size XS Qty" at bounding box center [1021, 432] width 277 height 91
click at [1151, 415] on span "Remove item" at bounding box center [1154, 410] width 12 height 12
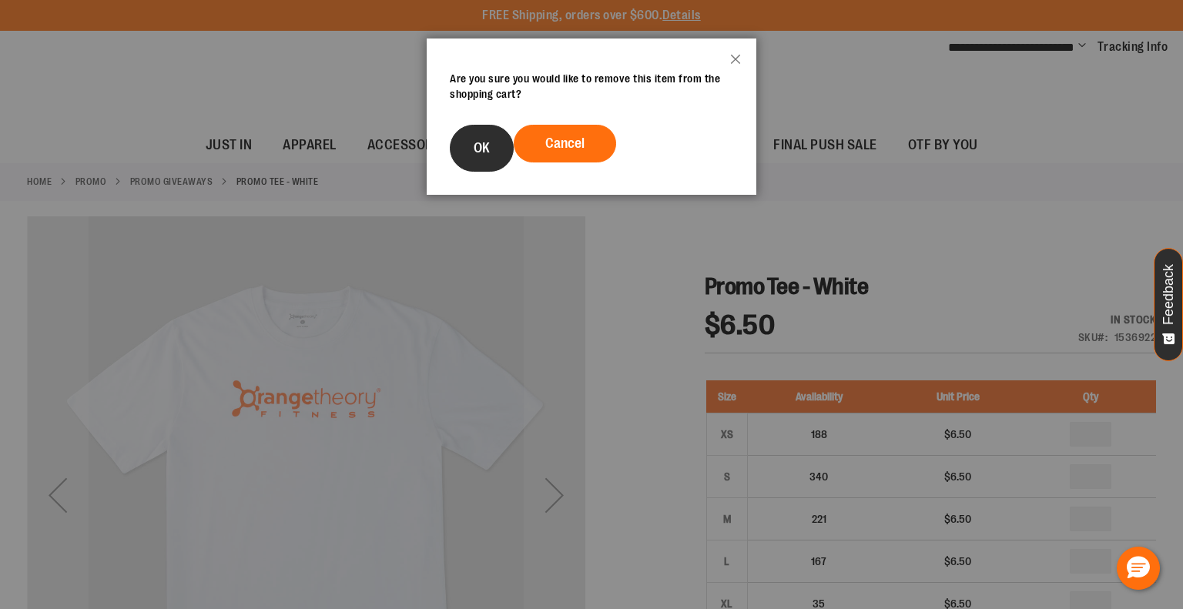
click at [504, 149] on button "OK" at bounding box center [482, 148] width 64 height 47
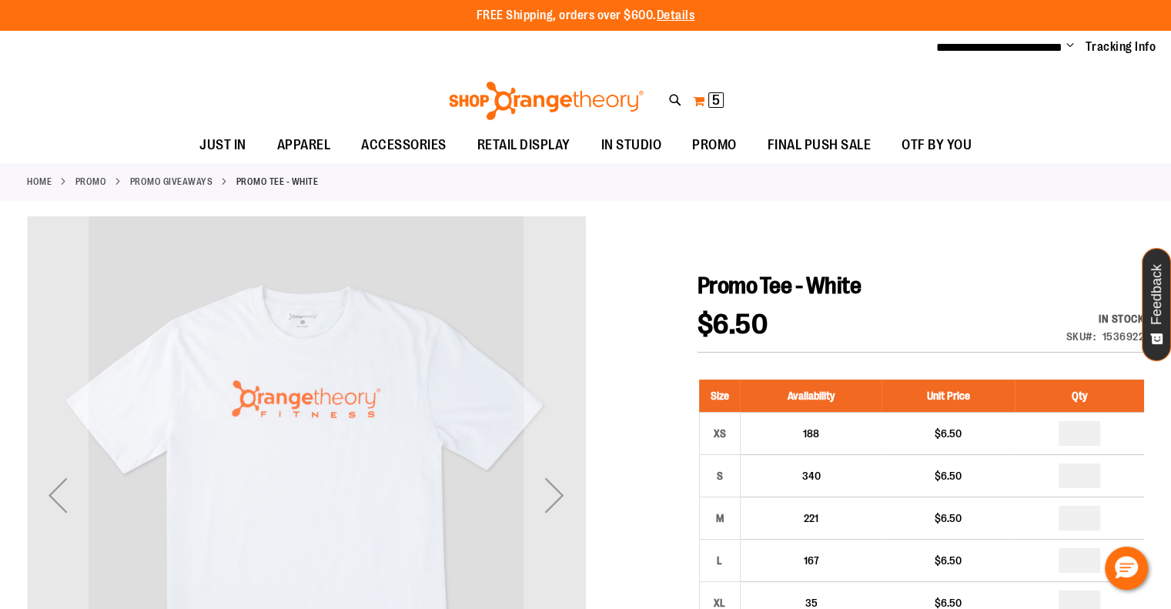
click at [701, 95] on button "My Cart 5 5 items" at bounding box center [708, 101] width 32 height 25
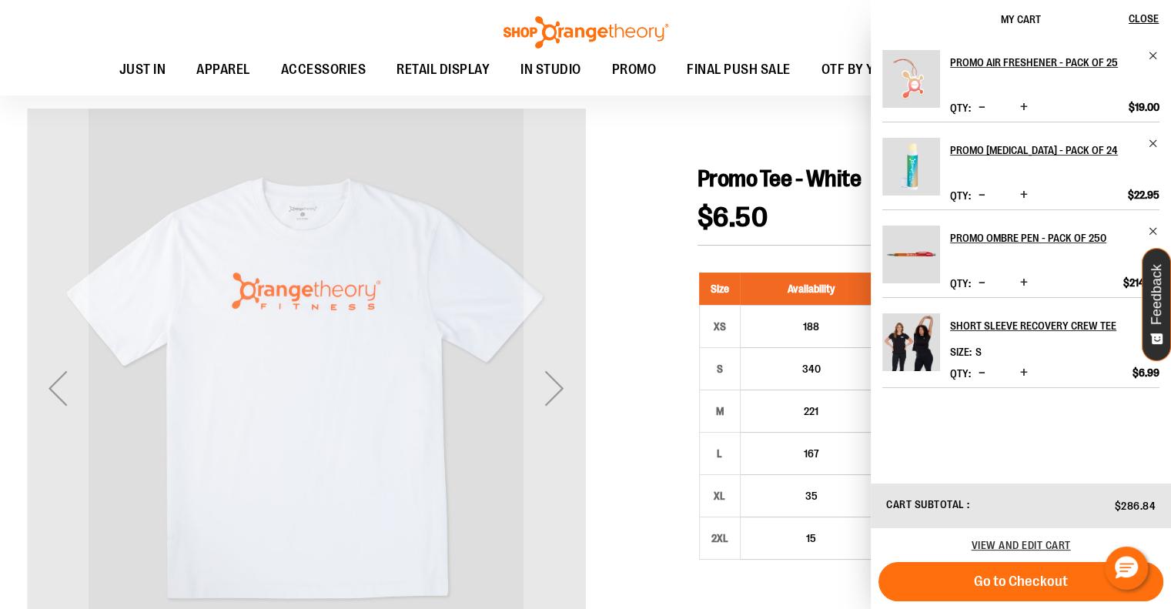
scroll to position [95, 0]
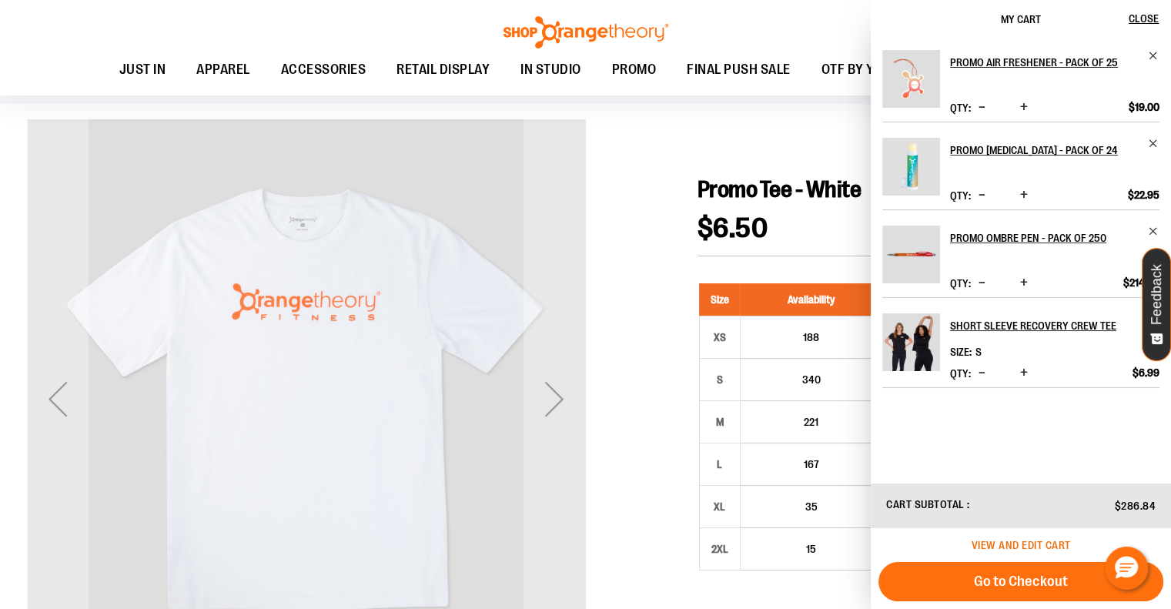
click at [1037, 546] on span "View and edit cart" at bounding box center [1021, 545] width 99 height 12
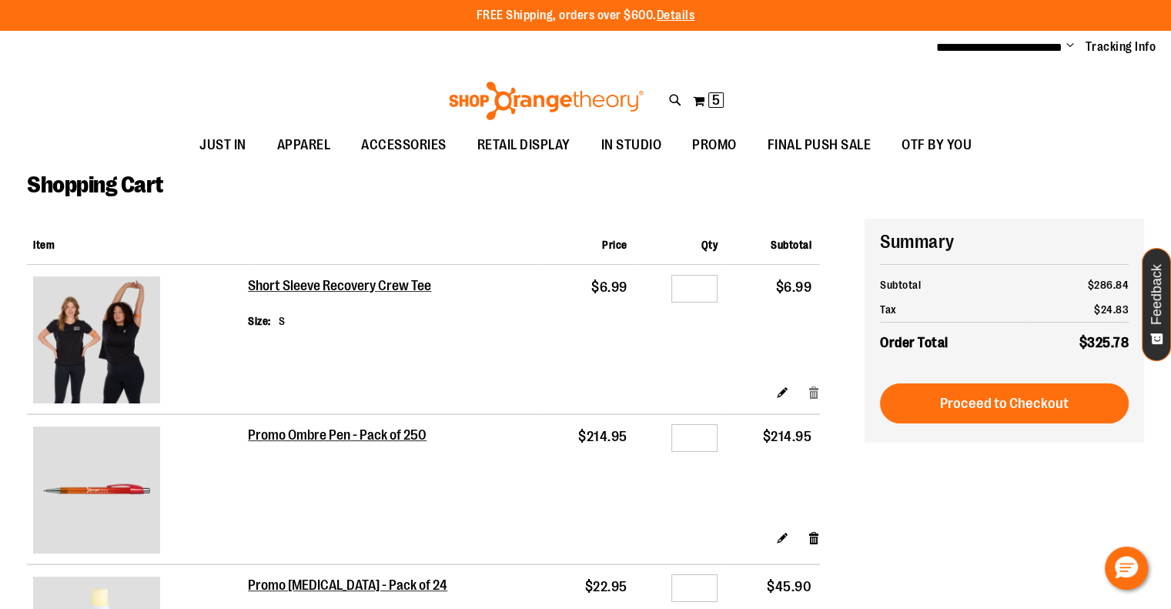
type input "**********"
click at [813, 387] on link "Remove item" at bounding box center [814, 392] width 13 height 16
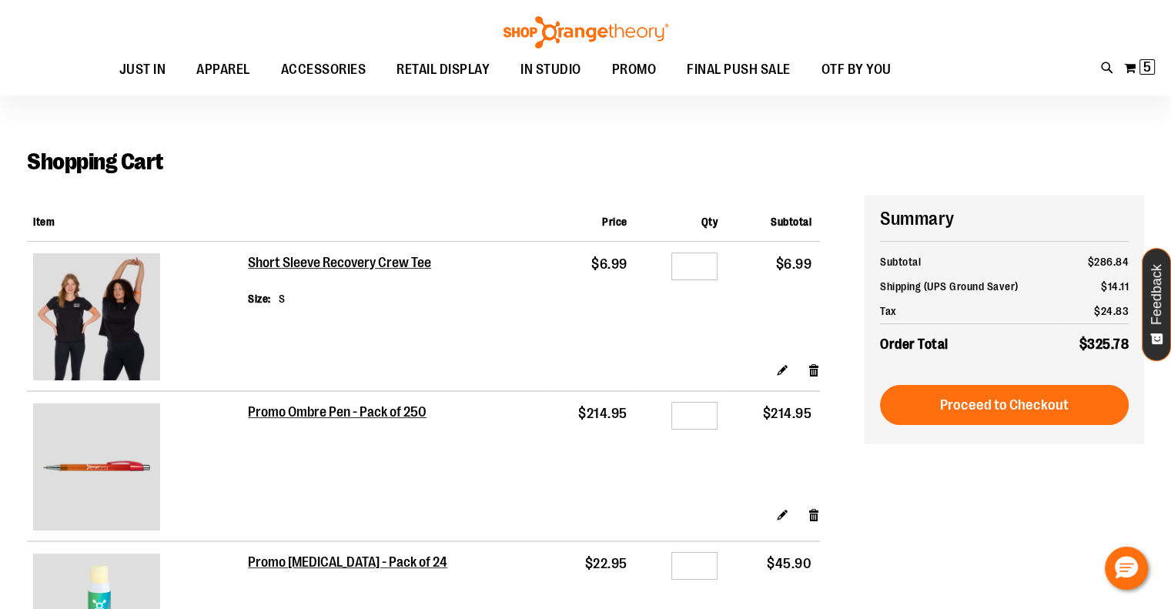
scroll to position [49, 0]
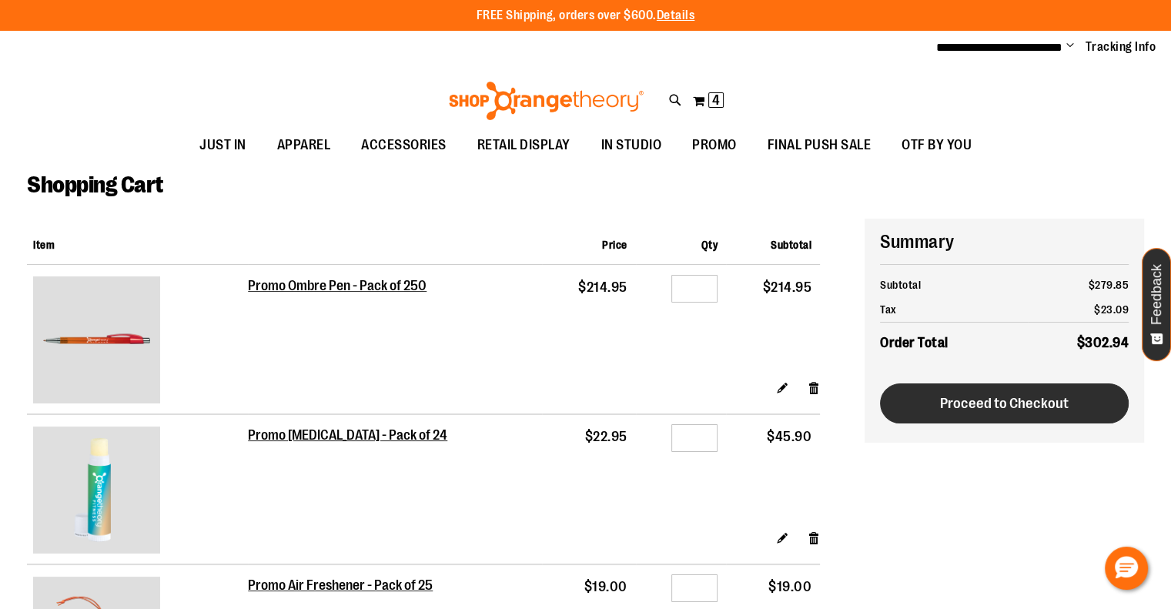
type input "**********"
click at [915, 390] on button "Proceed to Checkout" at bounding box center [1004, 404] width 249 height 40
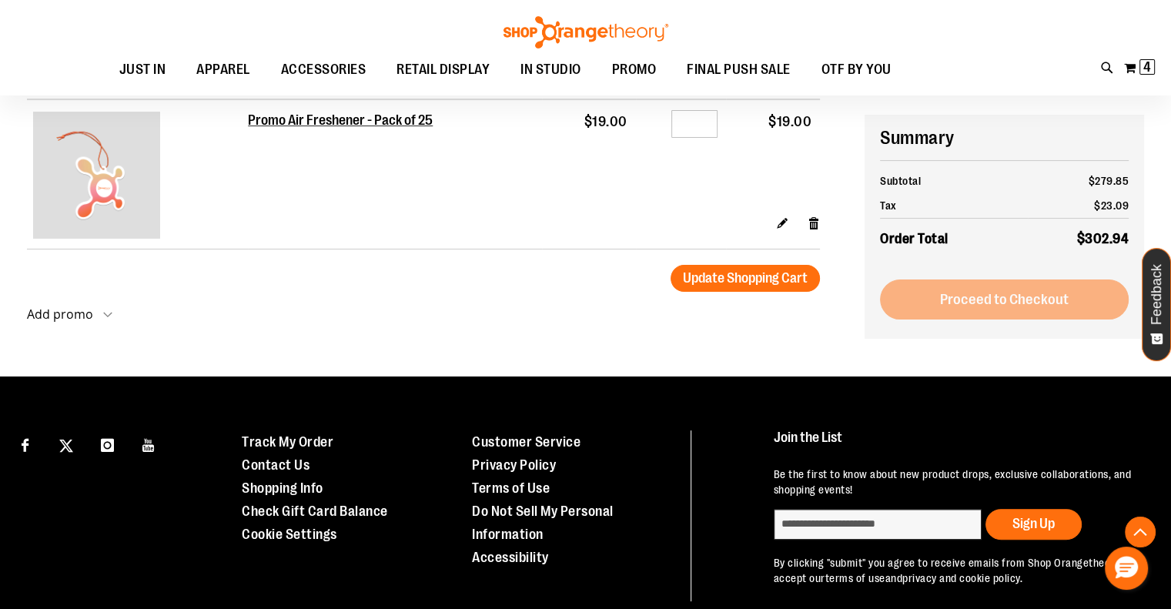
scroll to position [384, 0]
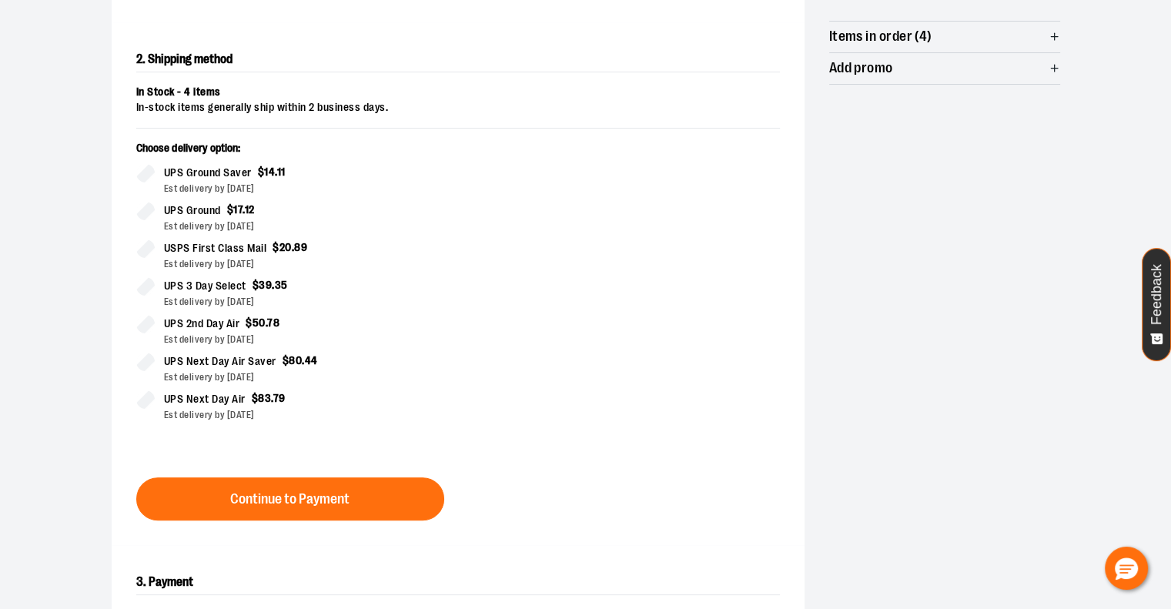
scroll to position [307, 0]
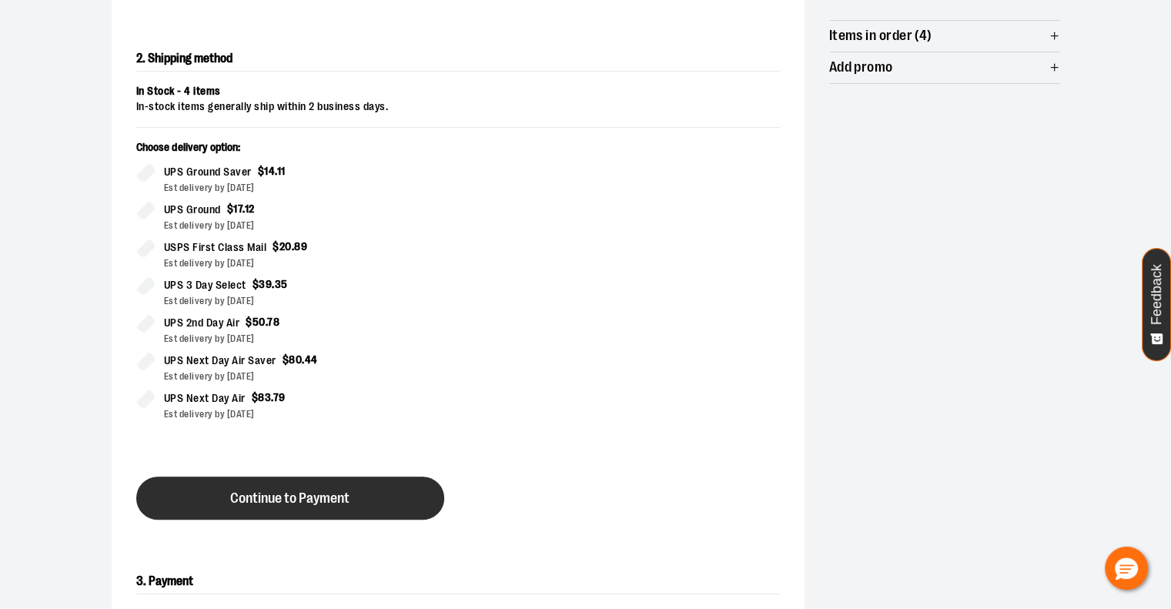
click at [335, 506] on button "Continue to Payment" at bounding box center [290, 498] width 308 height 43
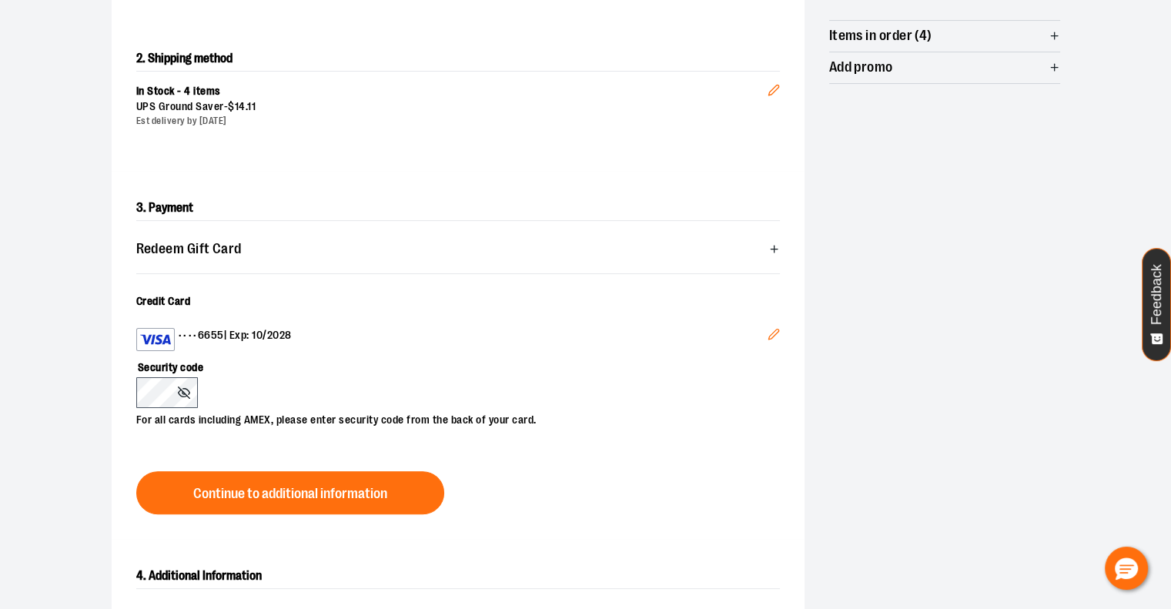
click at [782, 354] on div "3. Payment Redeem Gift Card Card number * Pin number * Apply gift card Cancel C…" at bounding box center [458, 355] width 693 height 368
click at [773, 350] on button "Edit" at bounding box center [774, 337] width 37 height 42
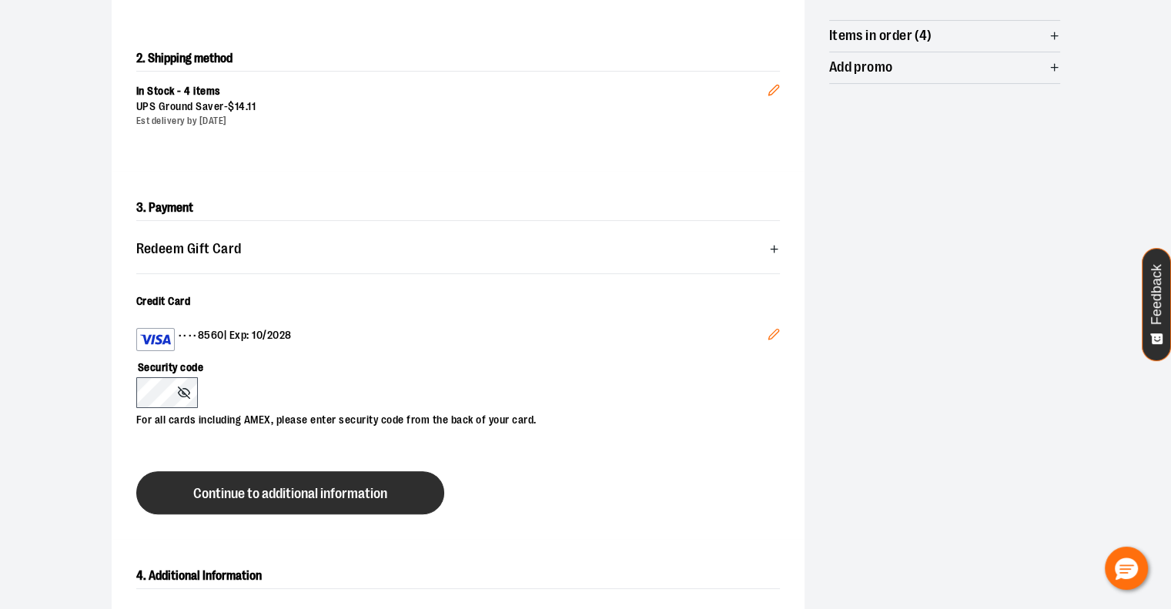
click at [387, 487] on span "Continue to additional information" at bounding box center [290, 494] width 194 height 15
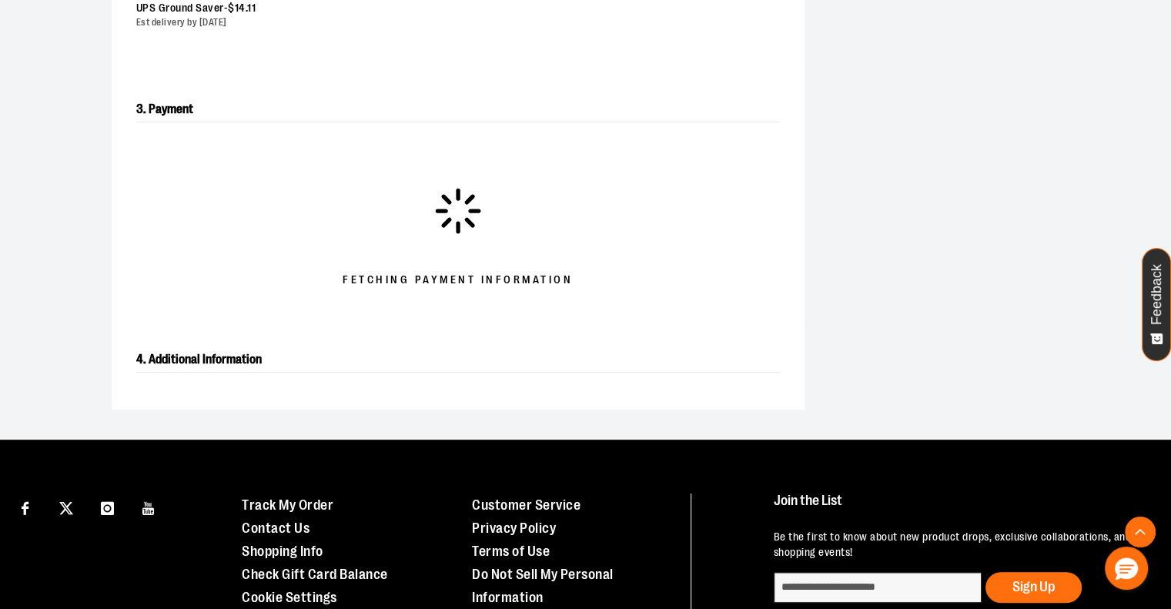
scroll to position [407, 0]
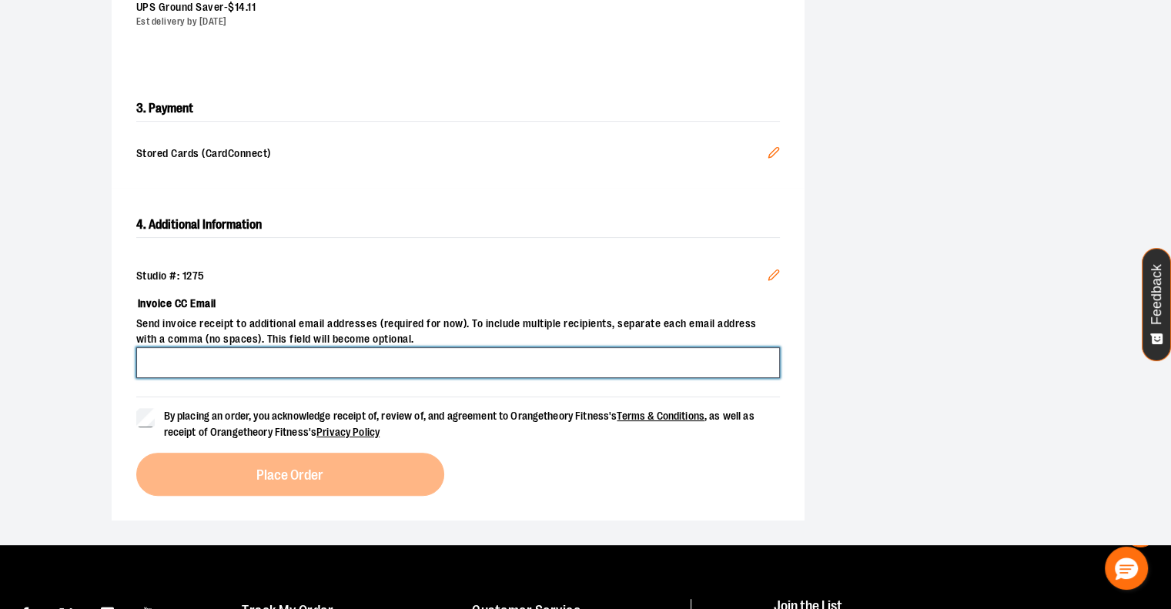
click at [307, 371] on input "Invoice CC Email" at bounding box center [458, 362] width 644 height 31
type input "**********"
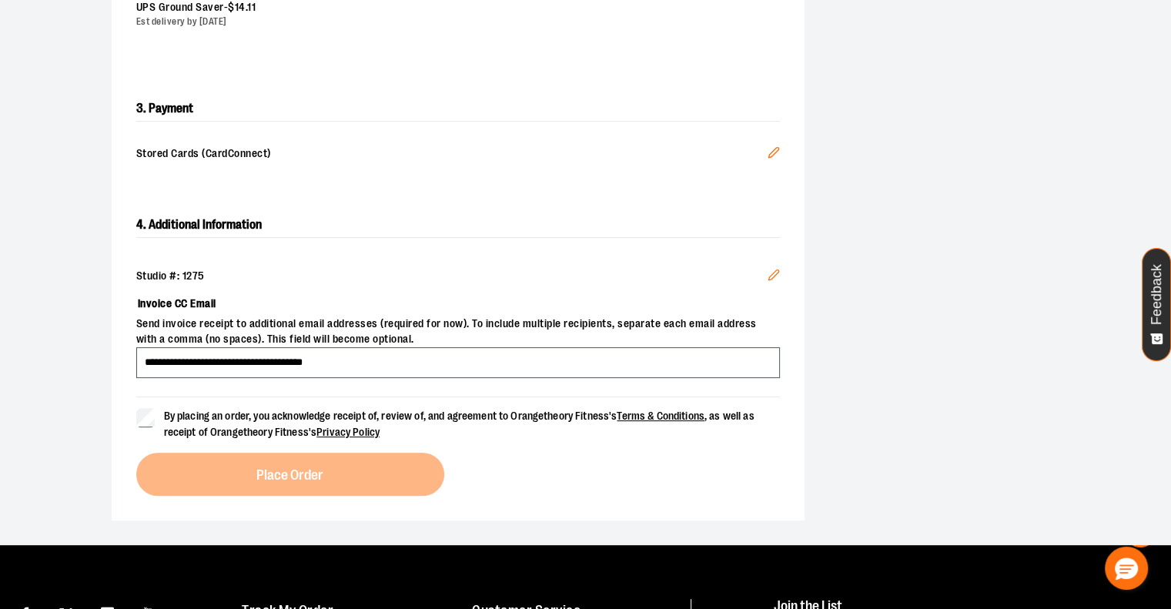
click at [250, 421] on span "By placing an order, you acknowledge receipt of, review of, and agreement to Or…" at bounding box center [459, 424] width 591 height 28
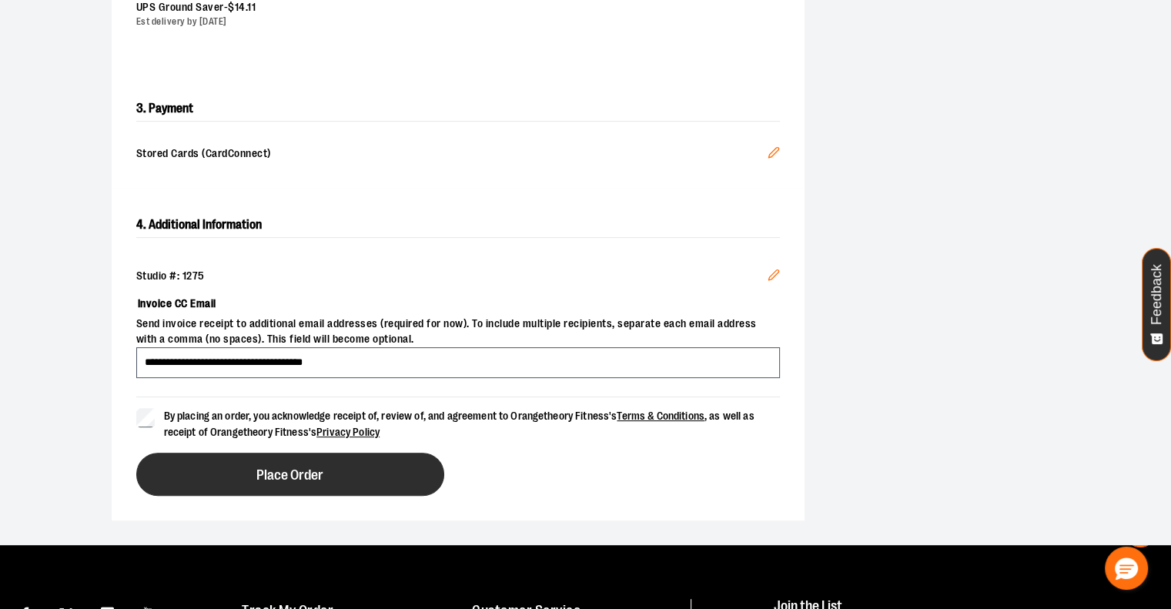
click at [276, 475] on span "Place Order" at bounding box center [289, 475] width 67 height 15
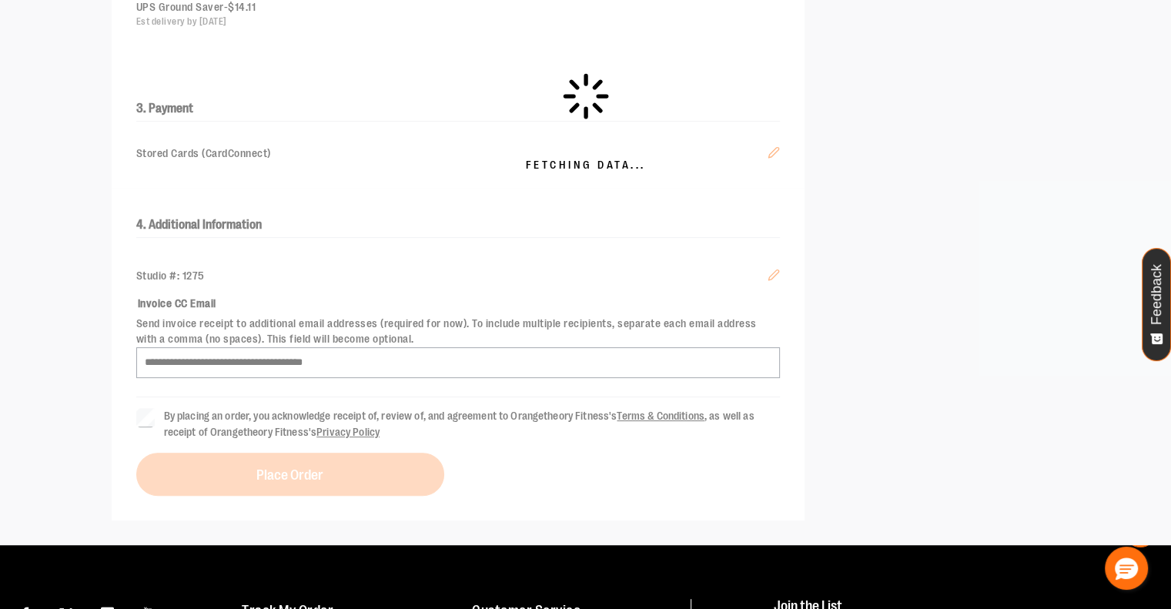
click at [518, 310] on div "Fetching Data..." at bounding box center [585, 123] width 1171 height 846
click at [406, 442] on div "Fetching Data..." at bounding box center [585, 123] width 1171 height 846
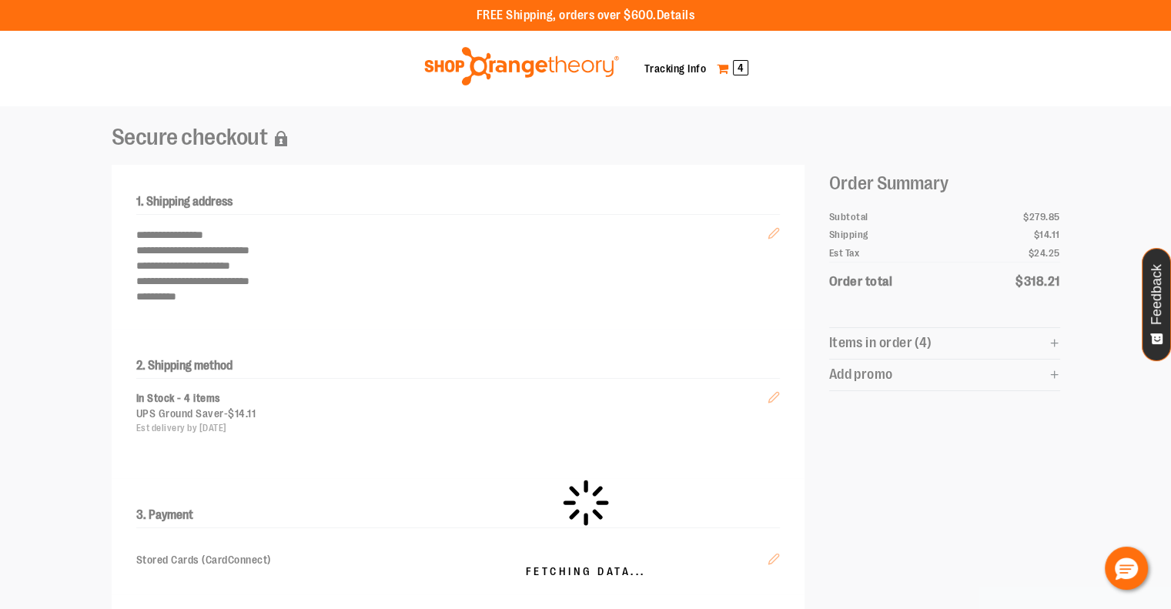
click at [742, 67] on span "4" at bounding box center [740, 67] width 15 height 15
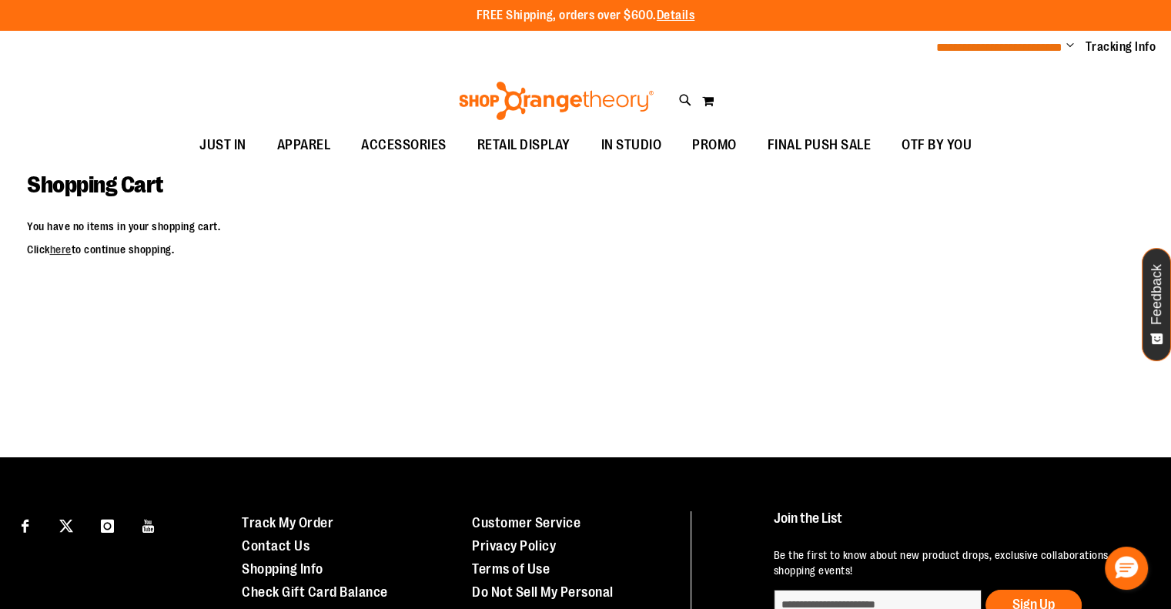
type input "**********"
click at [997, 45] on span "**********" at bounding box center [999, 48] width 126 height 12
click at [70, 249] on link "here" at bounding box center [61, 249] width 22 height 12
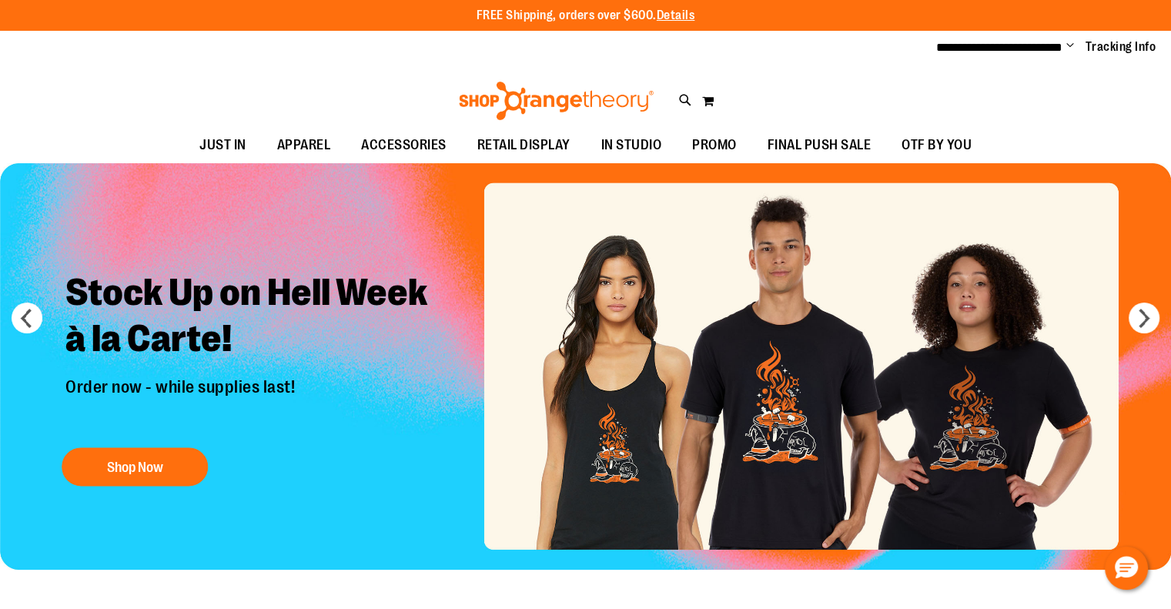
type input "**********"
click at [1058, 44] on ul "**********" at bounding box center [1041, 48] width 232 height 18
click at [1067, 42] on span "Change" at bounding box center [1071, 46] width 8 height 15
click at [998, 75] on link "My Account" at bounding box center [1015, 74] width 135 height 29
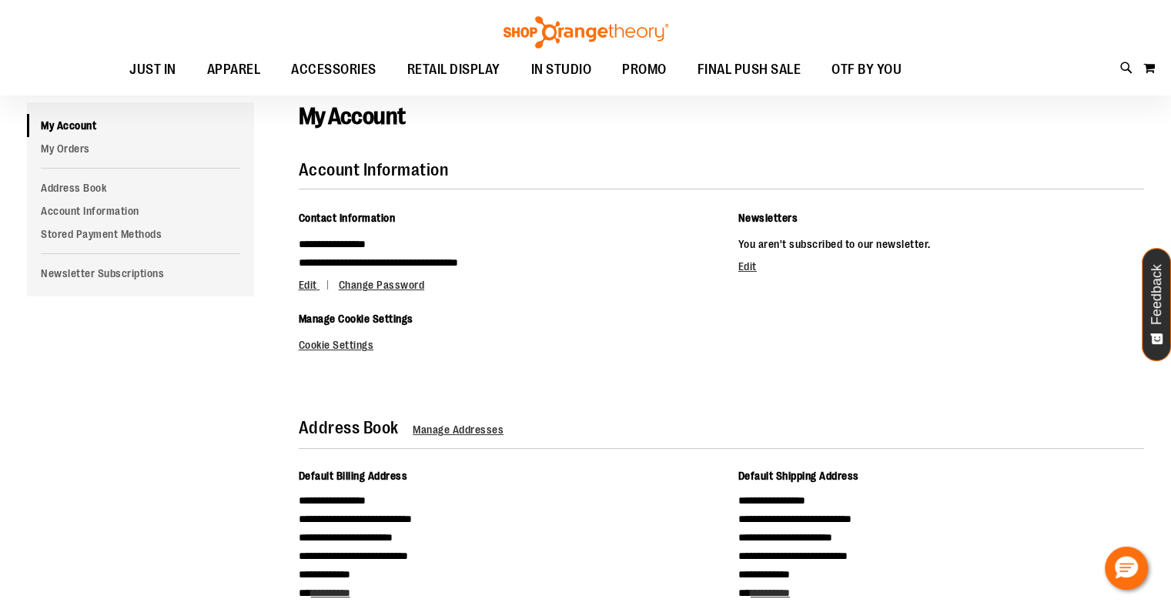
scroll to position [95, 0]
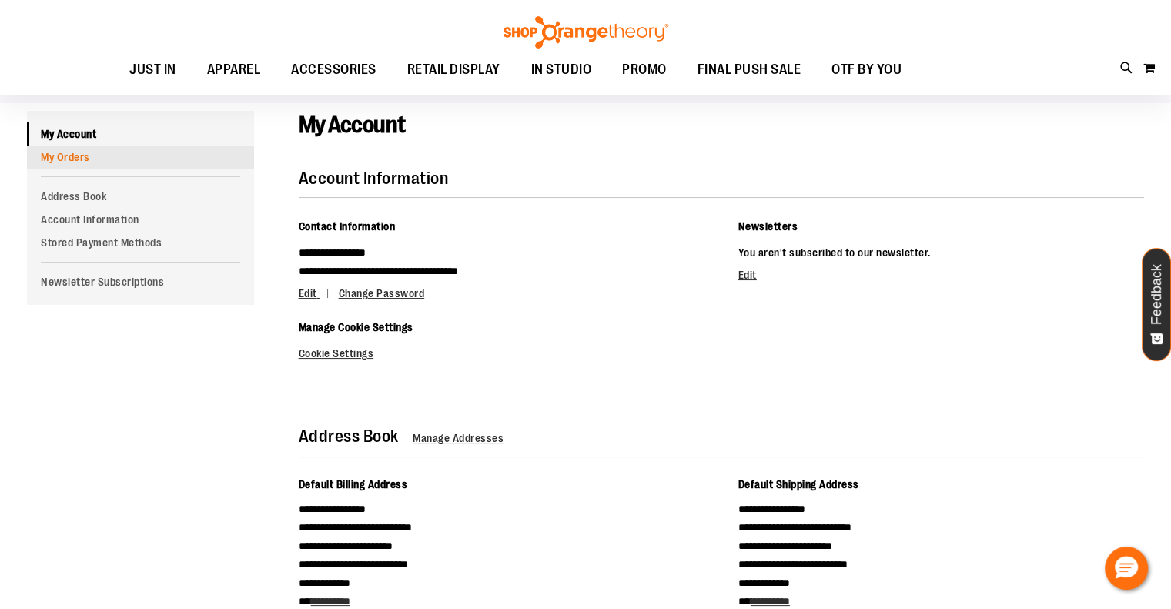
type input "**********"
click at [65, 156] on link "My Orders" at bounding box center [140, 157] width 227 height 23
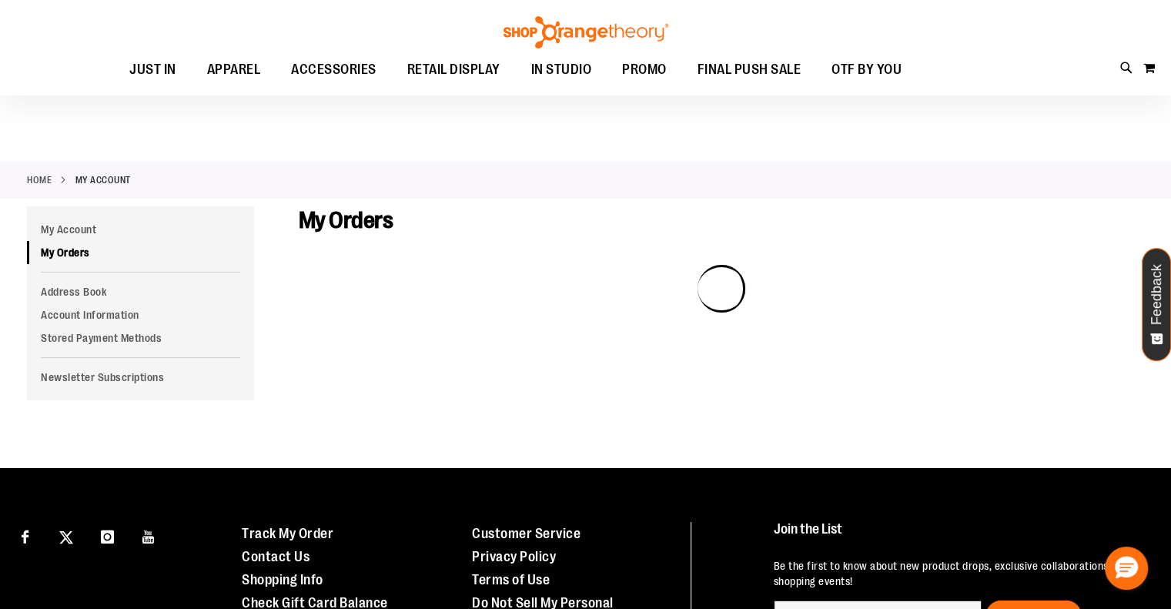
scroll to position [18, 0]
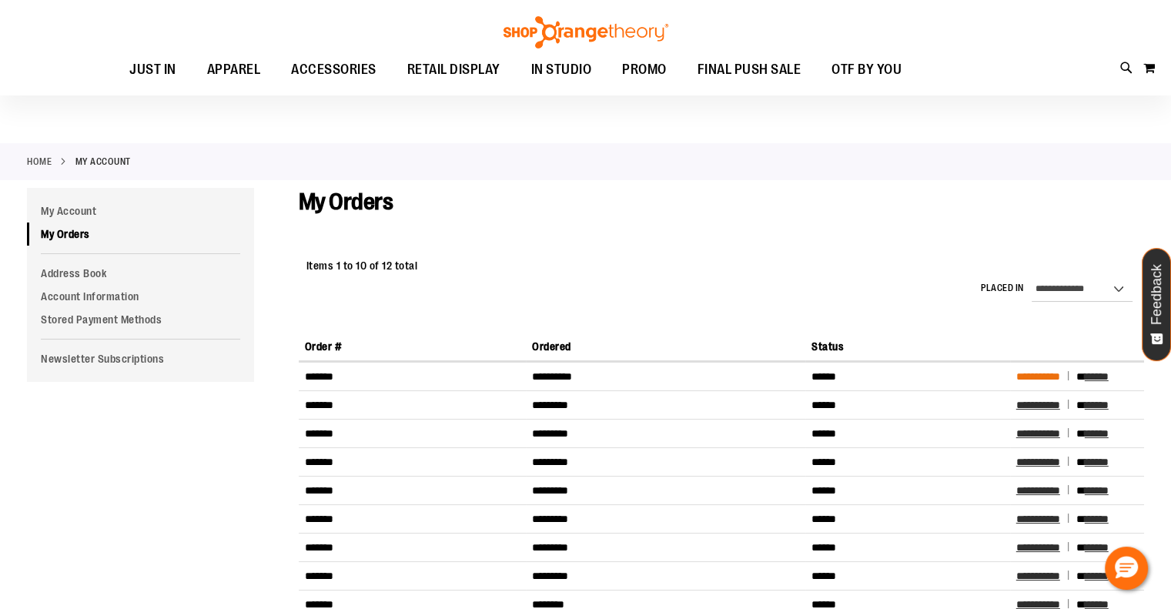
type input "**********"
click at [1060, 371] on span "**********" at bounding box center [1039, 376] width 44 height 11
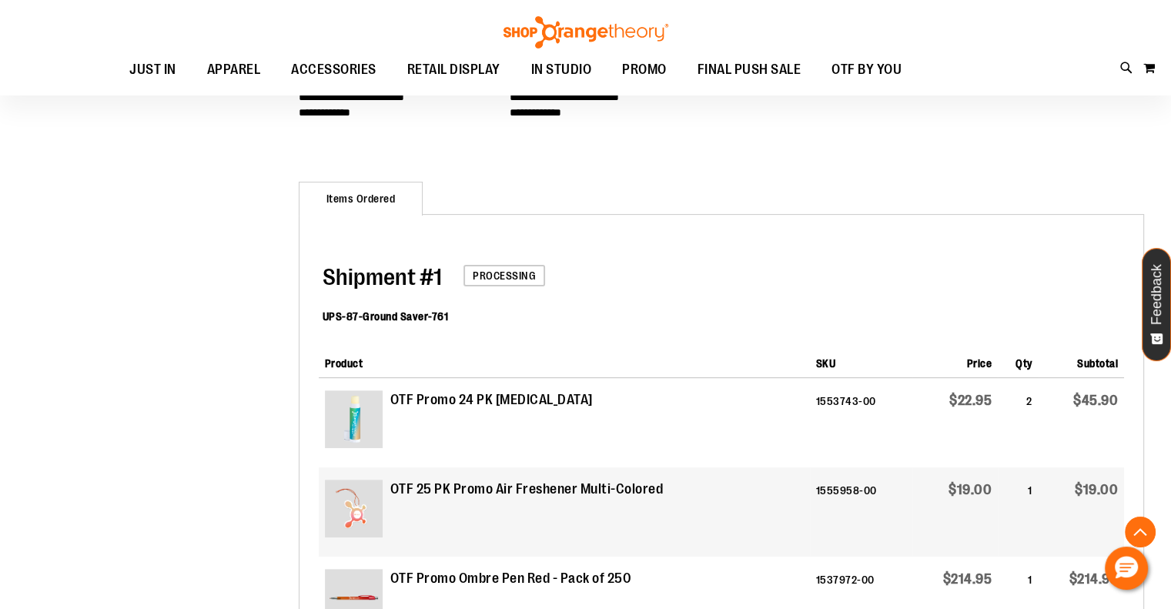
scroll to position [350, 0]
